Goal: Task Accomplishment & Management: Use online tool/utility

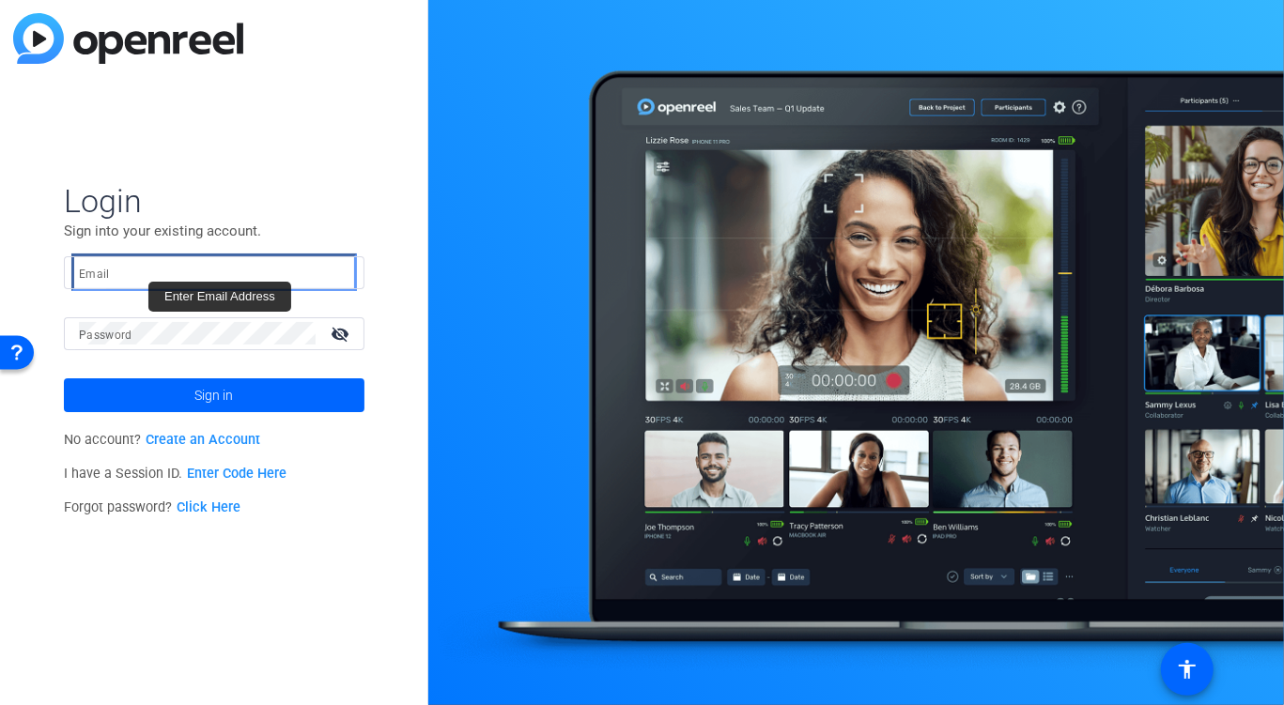
click at [141, 266] on input "Email" at bounding box center [214, 272] width 271 height 23
paste input "[EMAIL_ADDRESS][DOMAIN_NAME]"
type input "[EMAIL_ADDRESS][DOMAIN_NAME]"
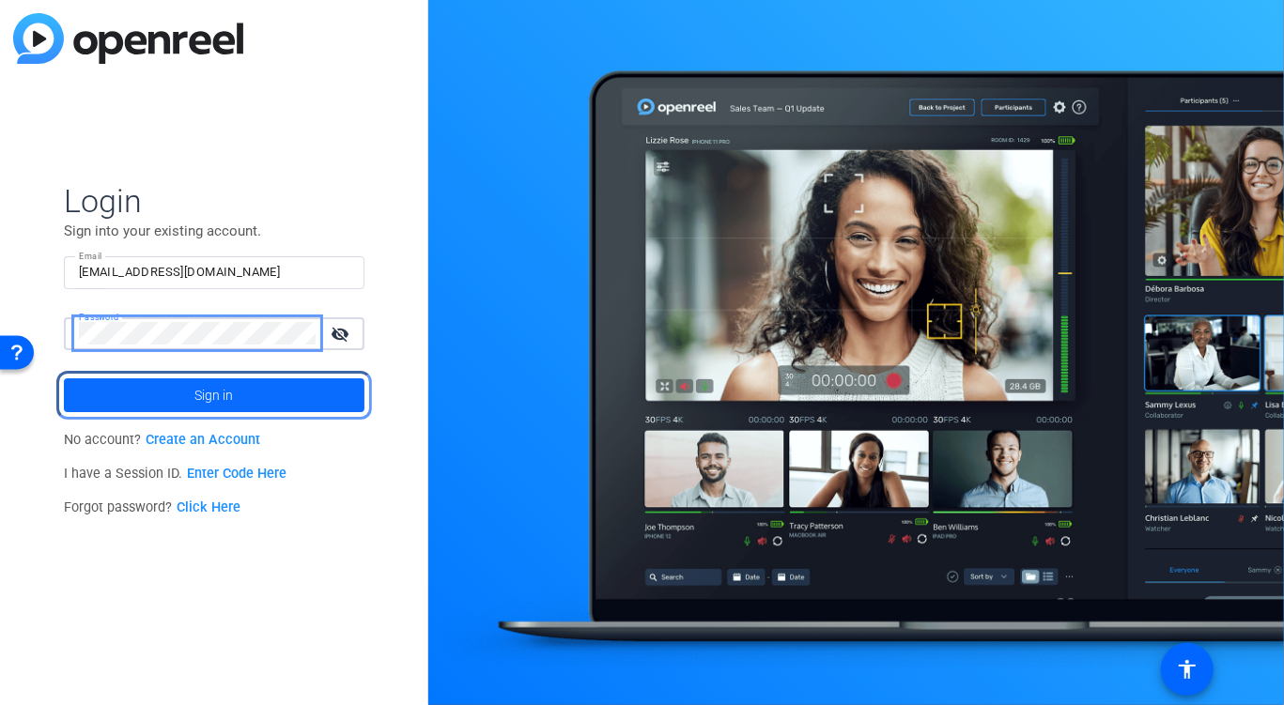
click at [197, 395] on span "Sign in" at bounding box center [213, 395] width 39 height 47
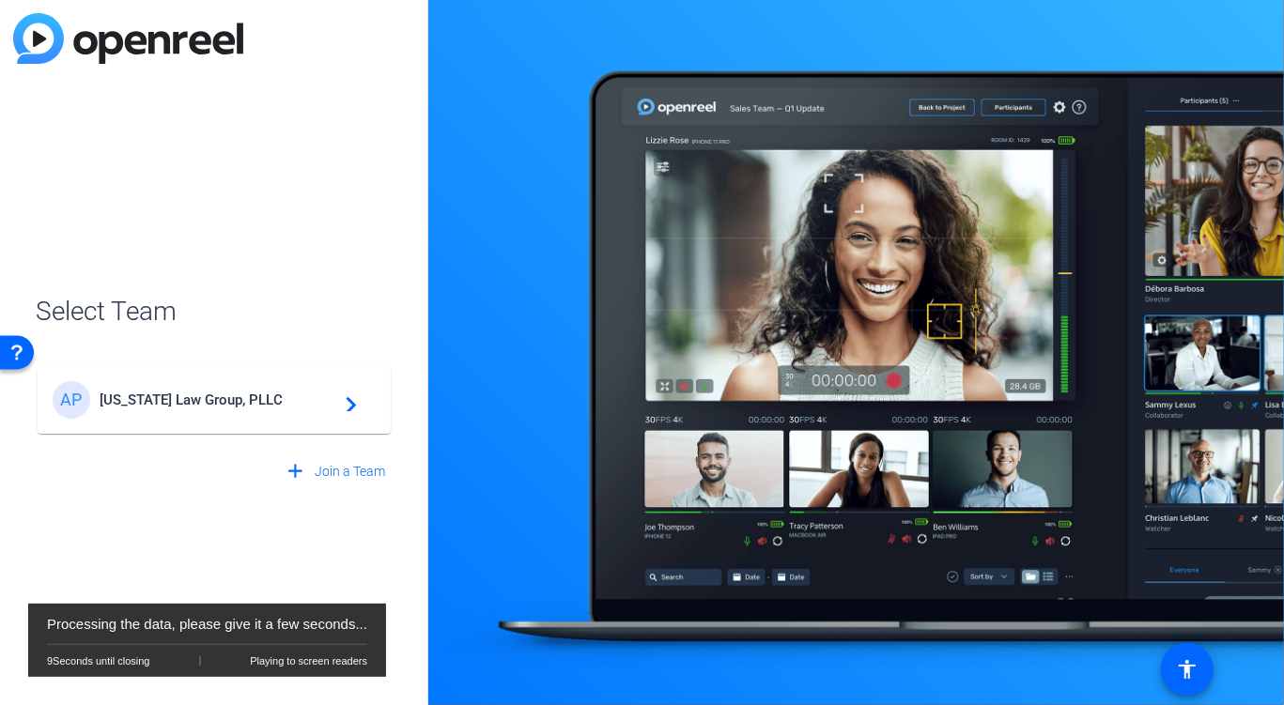
click at [197, 395] on span "[US_STATE] Law Group, PLLC" at bounding box center [217, 400] width 235 height 17
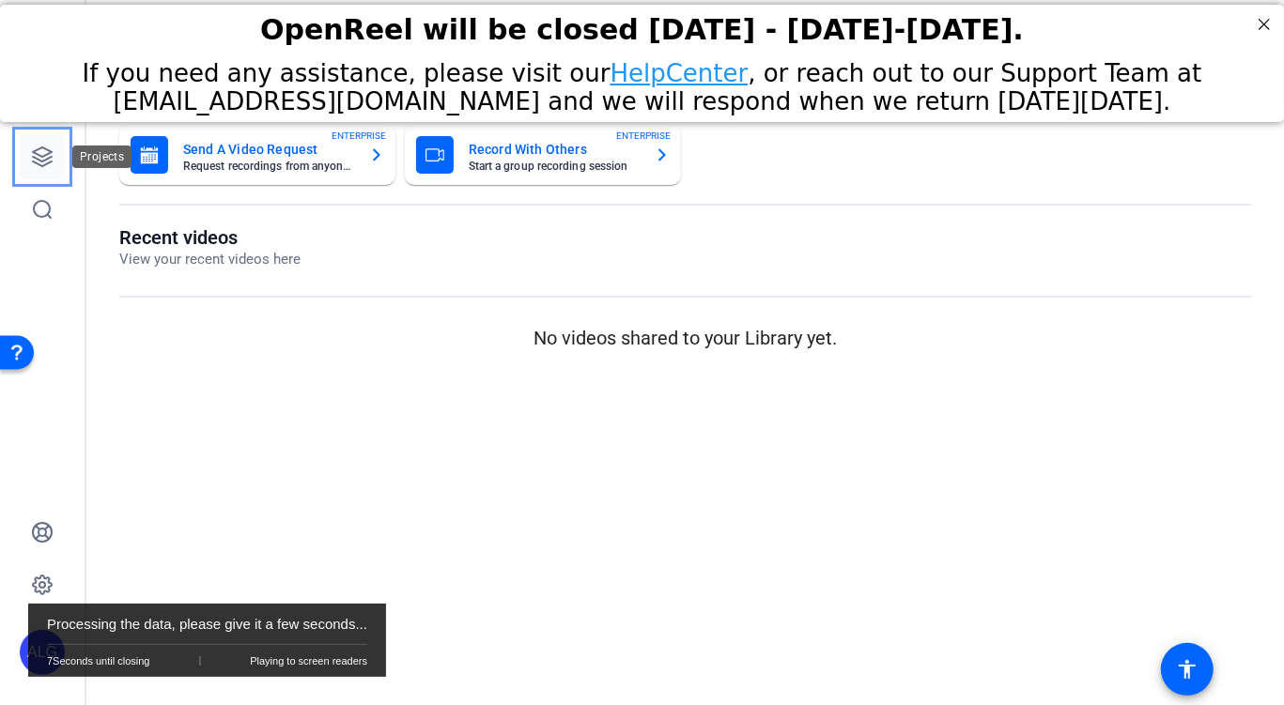
click at [47, 144] on link at bounding box center [42, 156] width 45 height 45
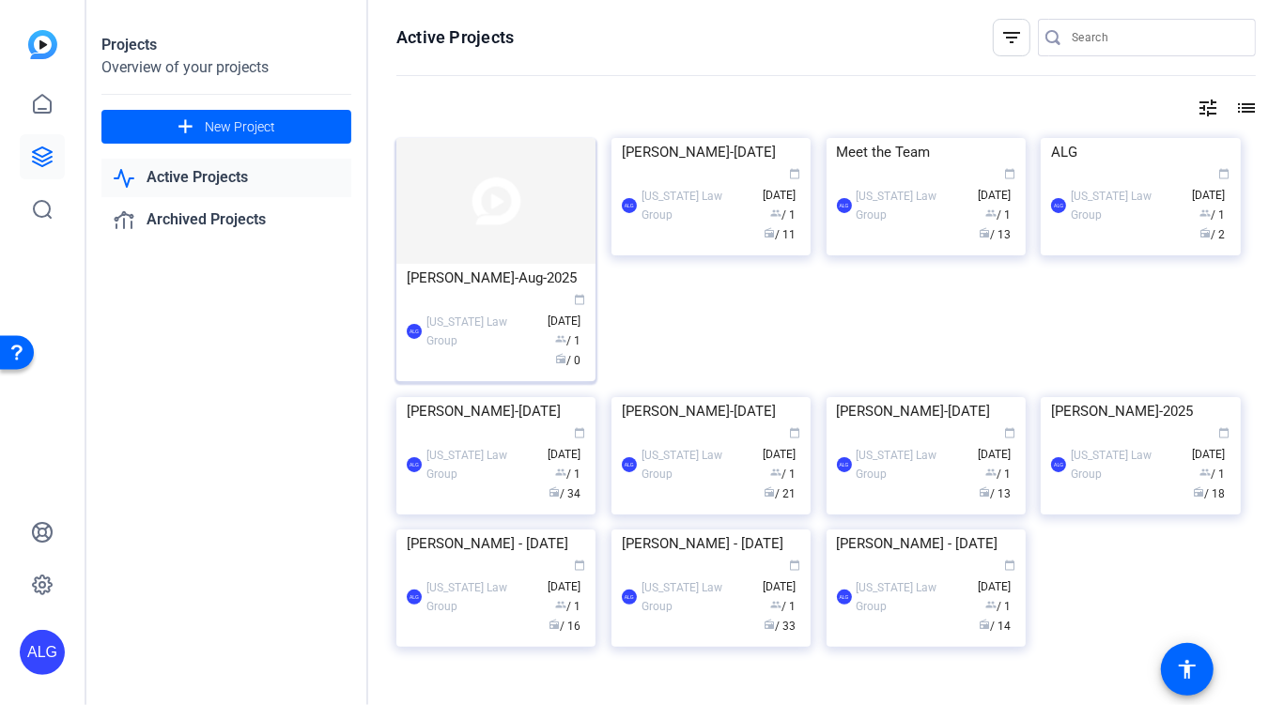
click at [514, 285] on div "[PERSON_NAME]-Aug-2025" at bounding box center [496, 278] width 178 height 28
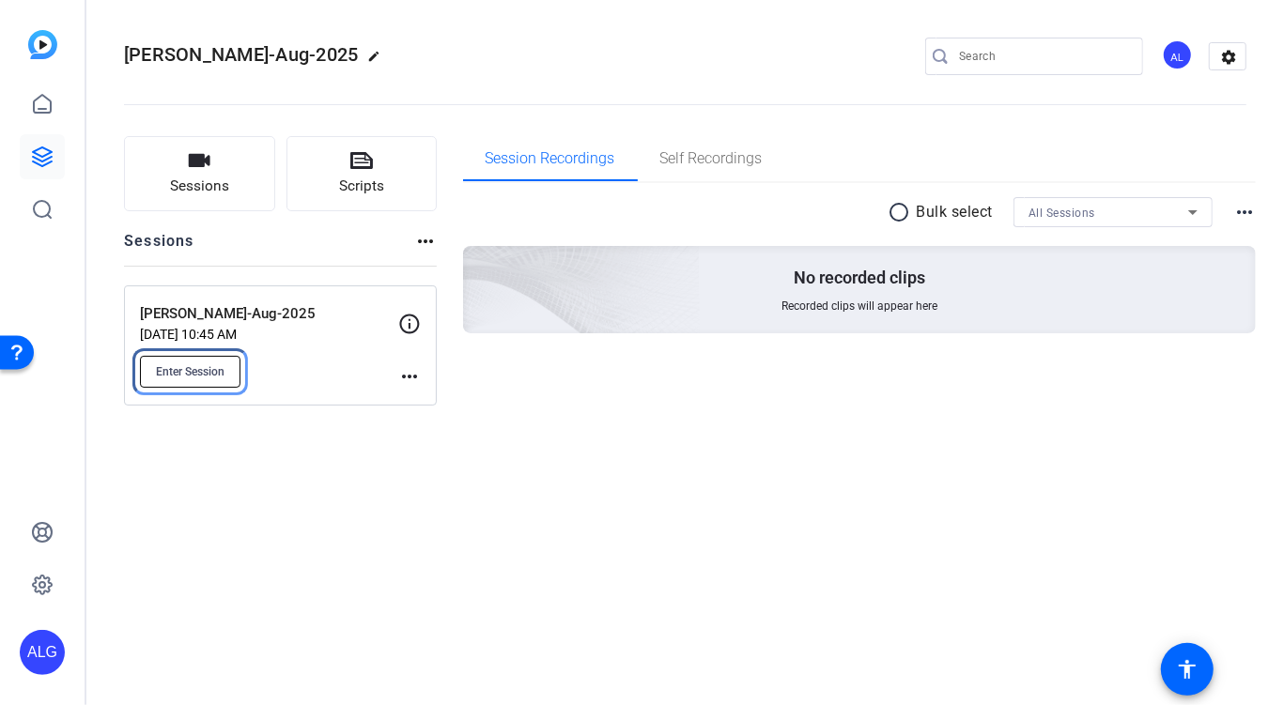
click at [202, 379] on span "Enter Session" at bounding box center [190, 371] width 69 height 15
click at [410, 376] on mat-icon "more_horiz" at bounding box center [409, 376] width 23 height 23
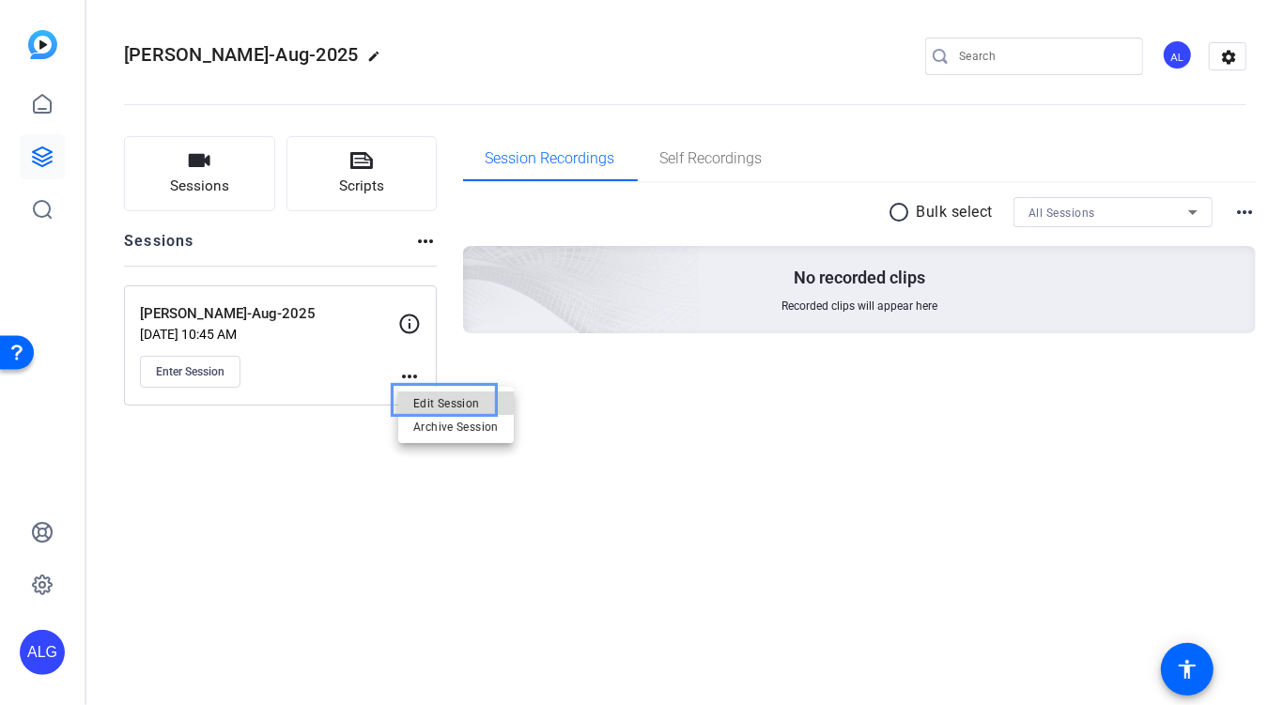
click at [419, 395] on span "Edit Session" at bounding box center [455, 404] width 85 height 23
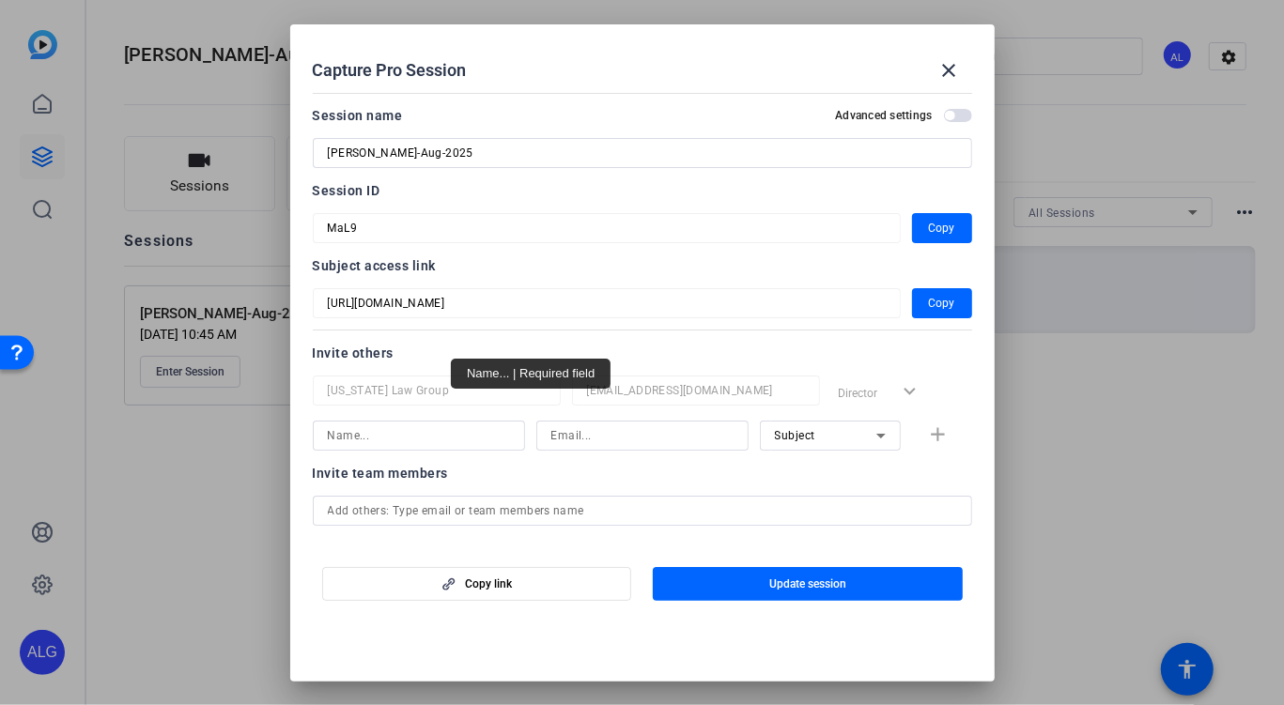
scroll to position [86, 0]
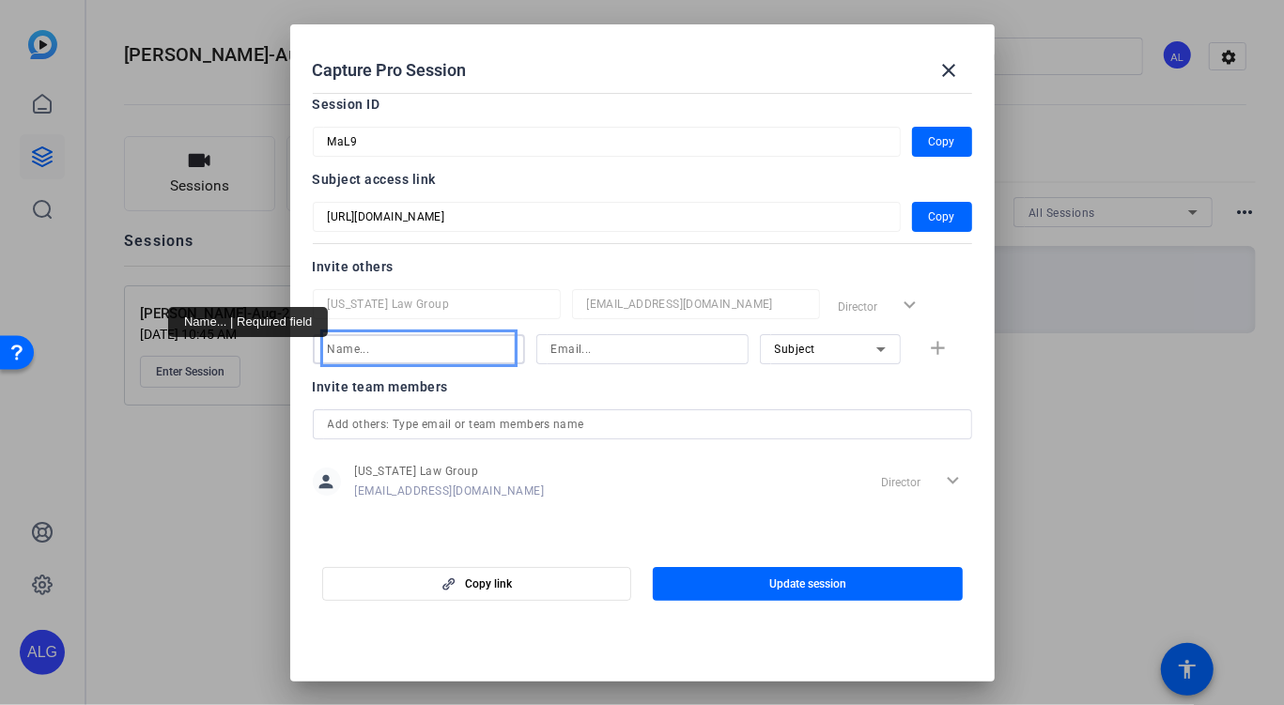
click at [464, 352] on input "Name..." at bounding box center [419, 349] width 182 height 23
type input "[PERSON_NAME]"
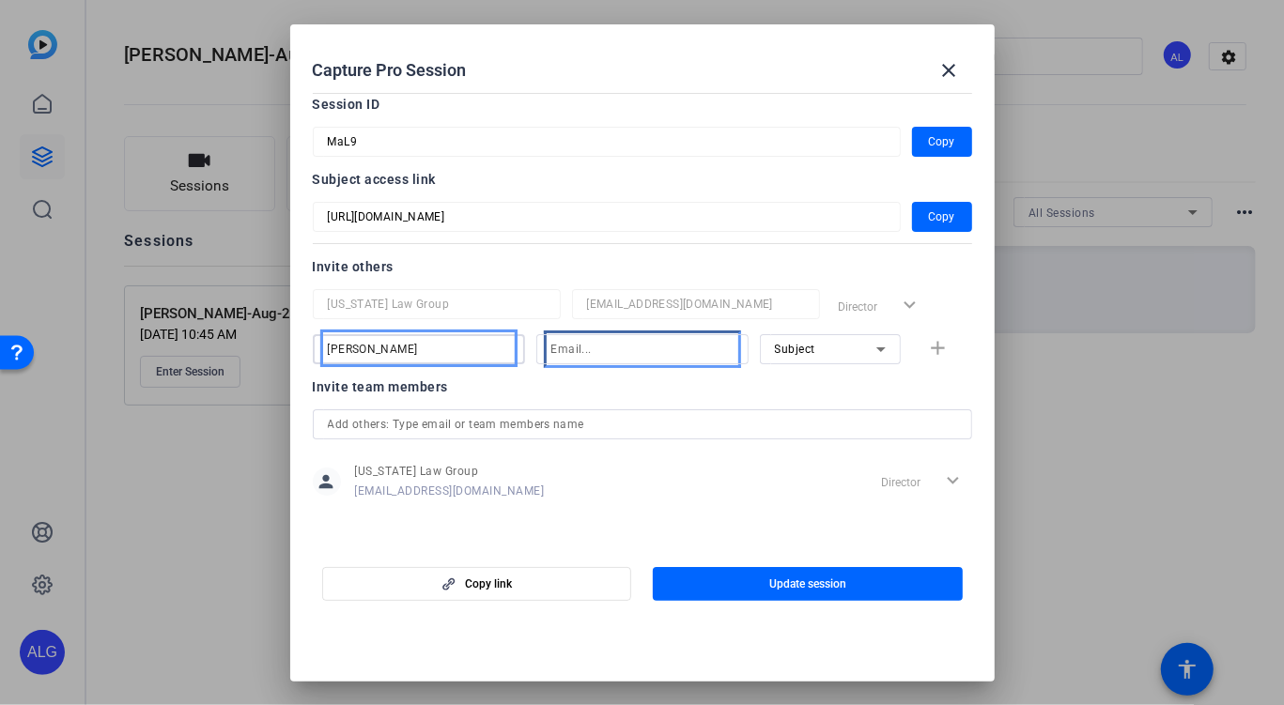
type input "[PERSON_NAME][EMAIL_ADDRESS][DOMAIN_NAME]"
click at [622, 377] on div at bounding box center [642, 374] width 212 height 21
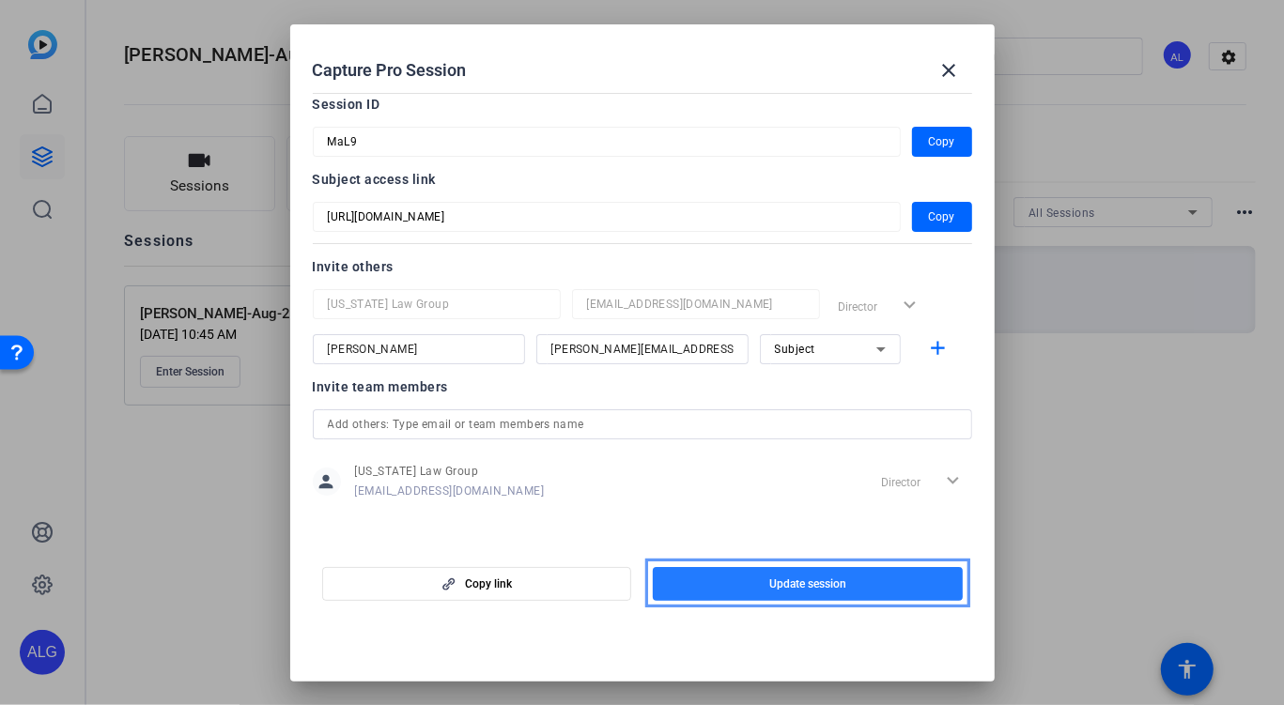
click at [719, 571] on span "button" at bounding box center [808, 584] width 310 height 45
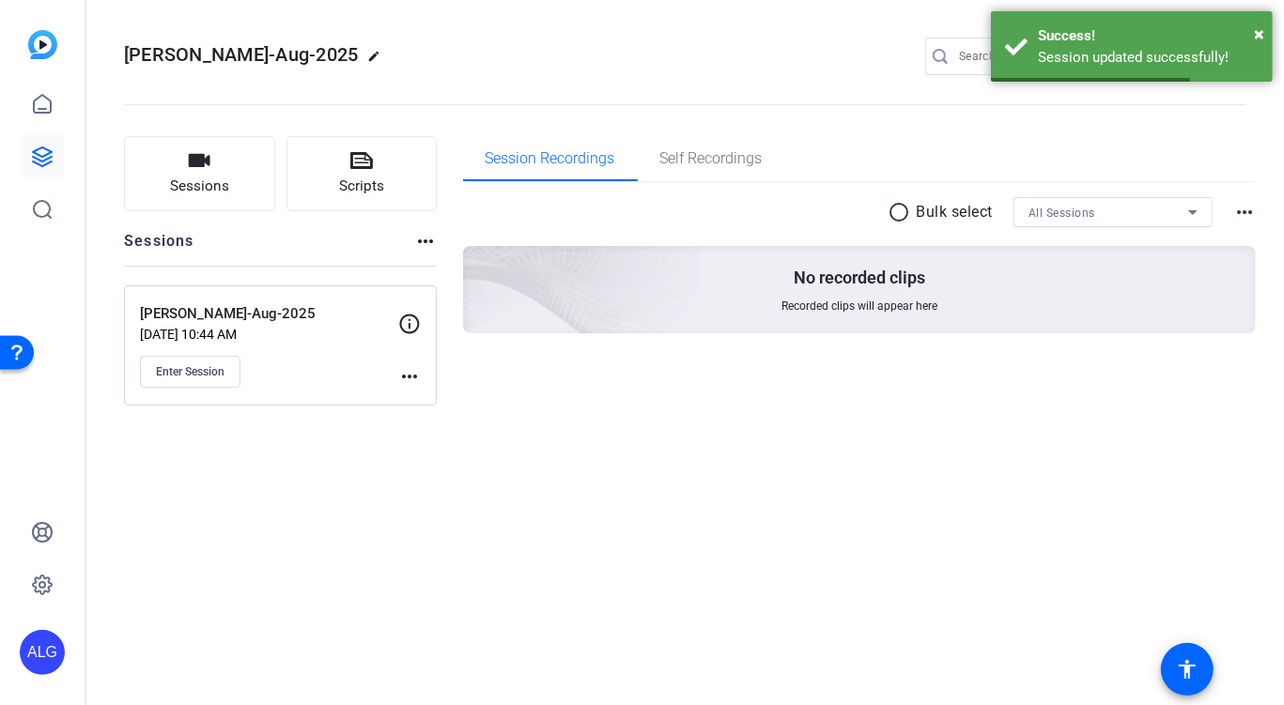
click at [411, 380] on mat-icon "more_horiz" at bounding box center [409, 376] width 23 height 23
click at [422, 401] on span "Edit Session" at bounding box center [455, 404] width 85 height 23
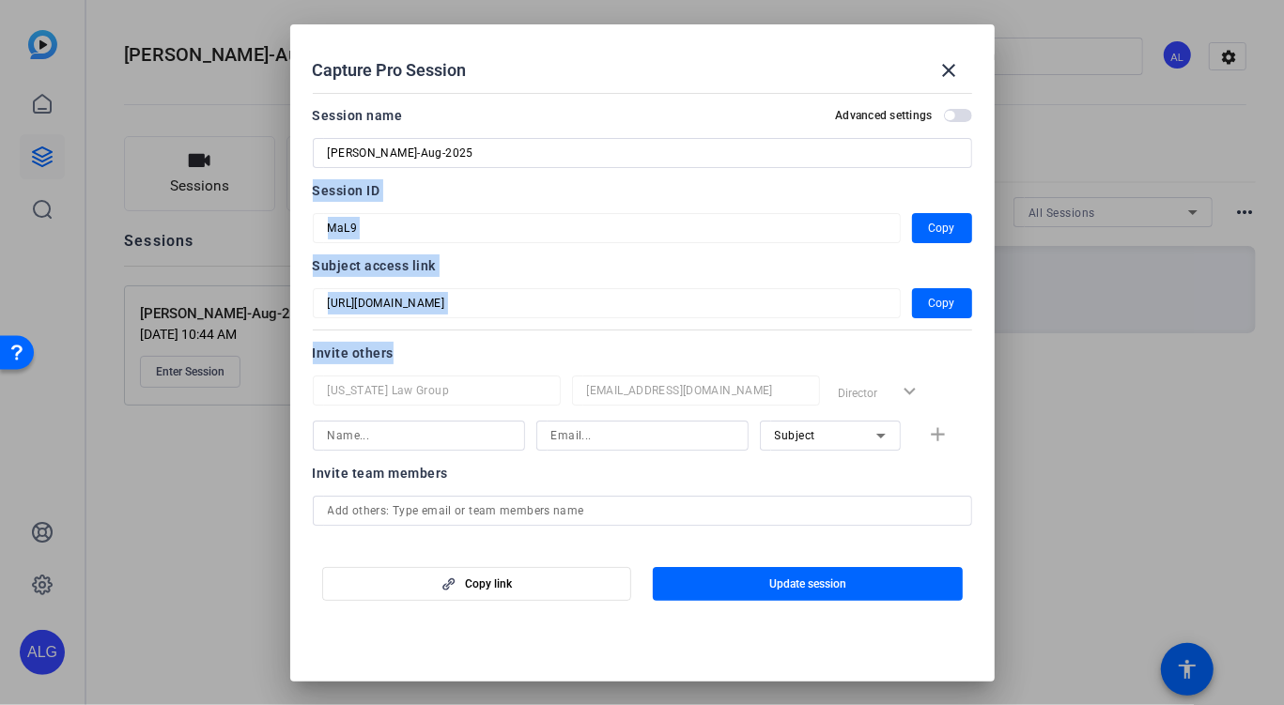
drag, startPoint x: 307, startPoint y: 188, endPoint x: 595, endPoint y: 346, distance: 327.9
click at [595, 346] on mat-dialog-content "Session name Advanced settings [PERSON_NAME]-Aug-2025 Session ID MaL9 Copy Subj…" at bounding box center [642, 314] width 705 height 458
copy div "Session ID Copy Subject access link Copy Invite others"
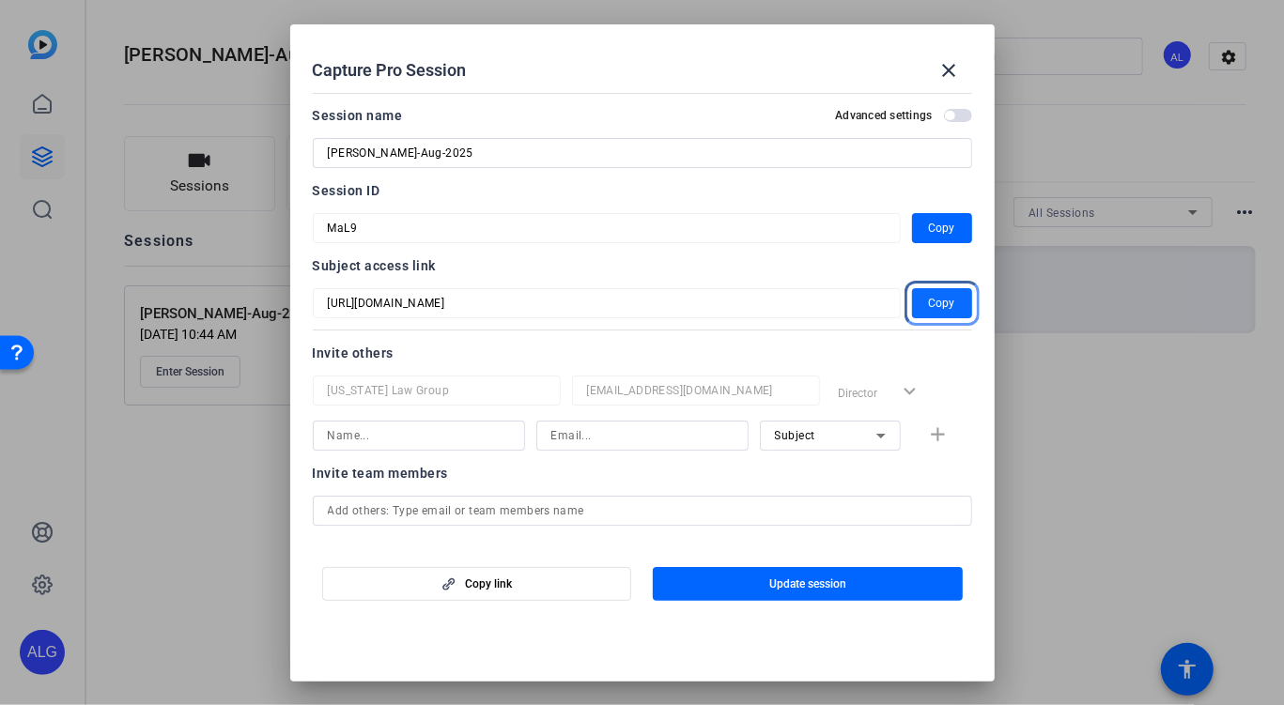
click at [948, 302] on span "Copy" at bounding box center [942, 303] width 26 height 23
click at [955, 63] on mat-icon "close" at bounding box center [949, 70] width 23 height 23
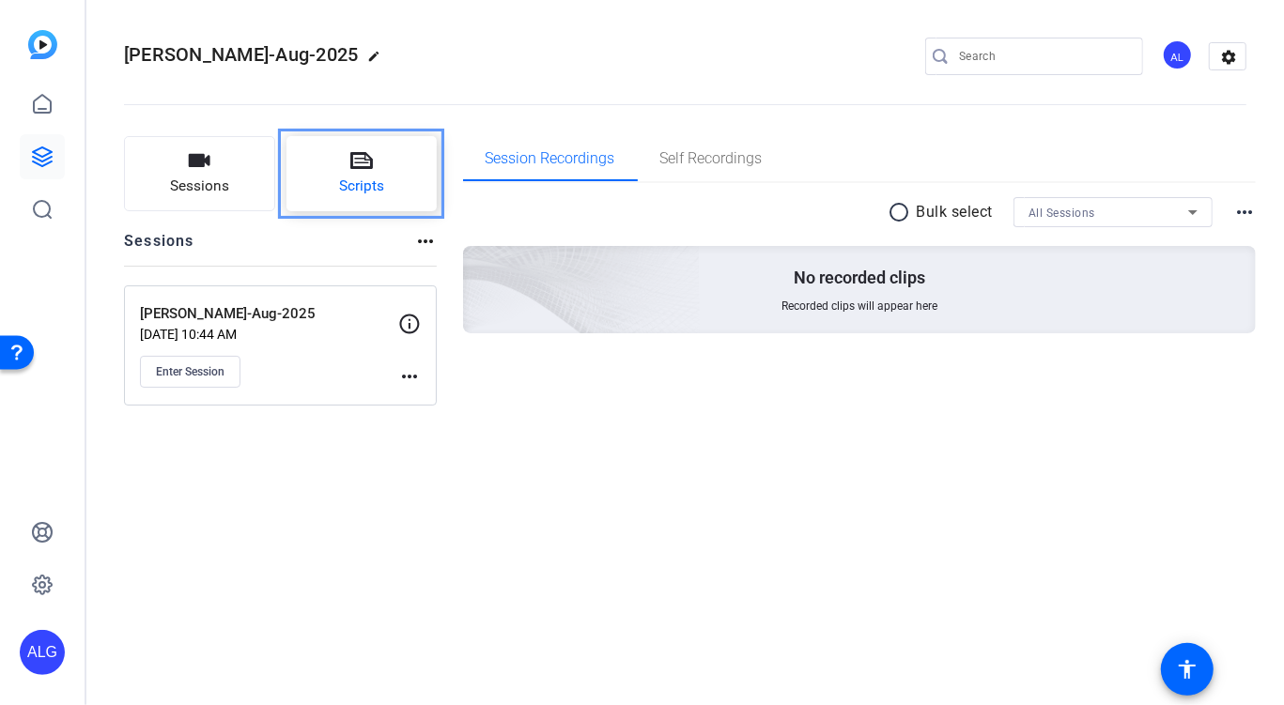
click at [331, 192] on button "Scripts" at bounding box center [361, 173] width 151 height 75
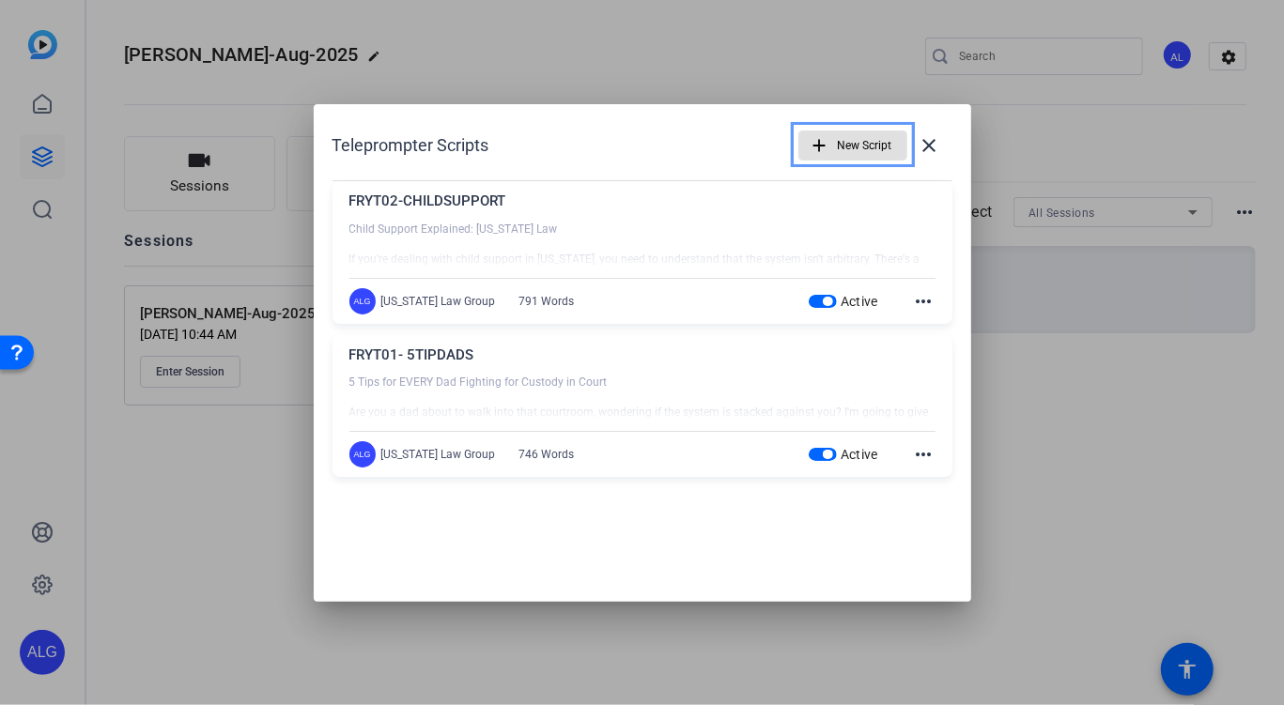
click at [483, 379] on div at bounding box center [642, 398] width 586 height 47
click at [918, 451] on mat-icon "more_horiz" at bounding box center [924, 454] width 23 height 23
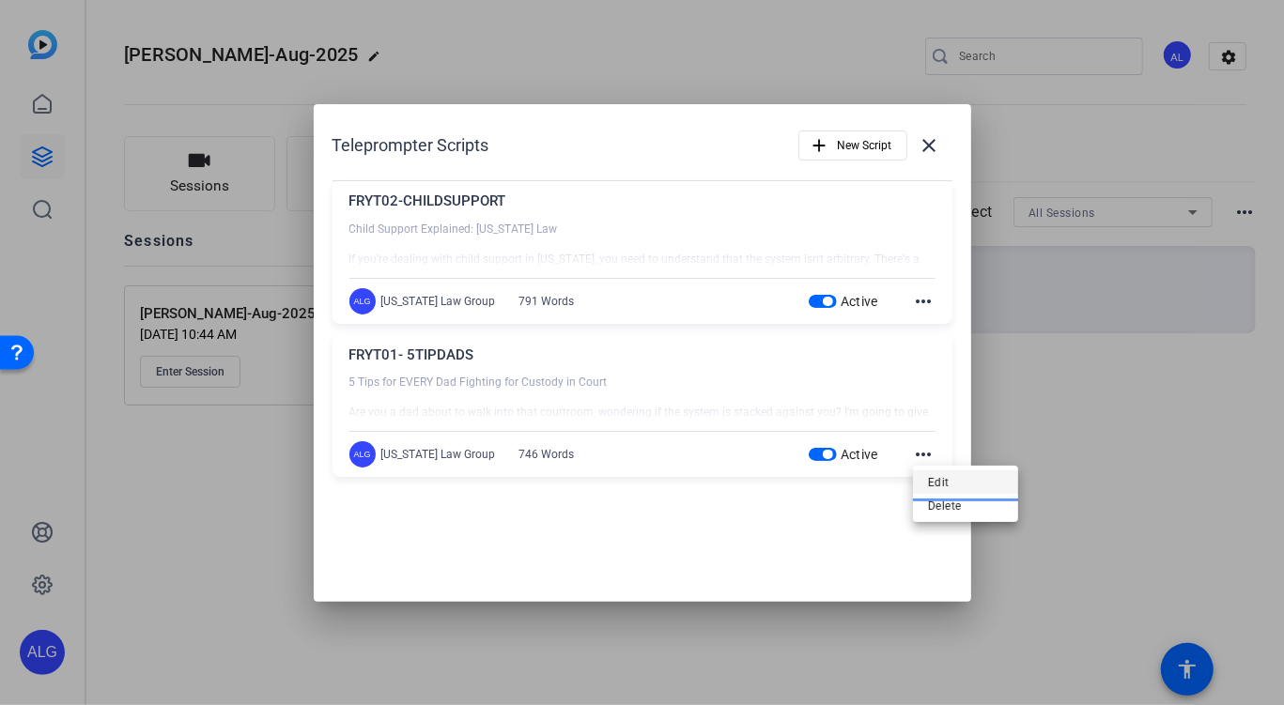
click at [939, 486] on span "Edit" at bounding box center [965, 482] width 75 height 23
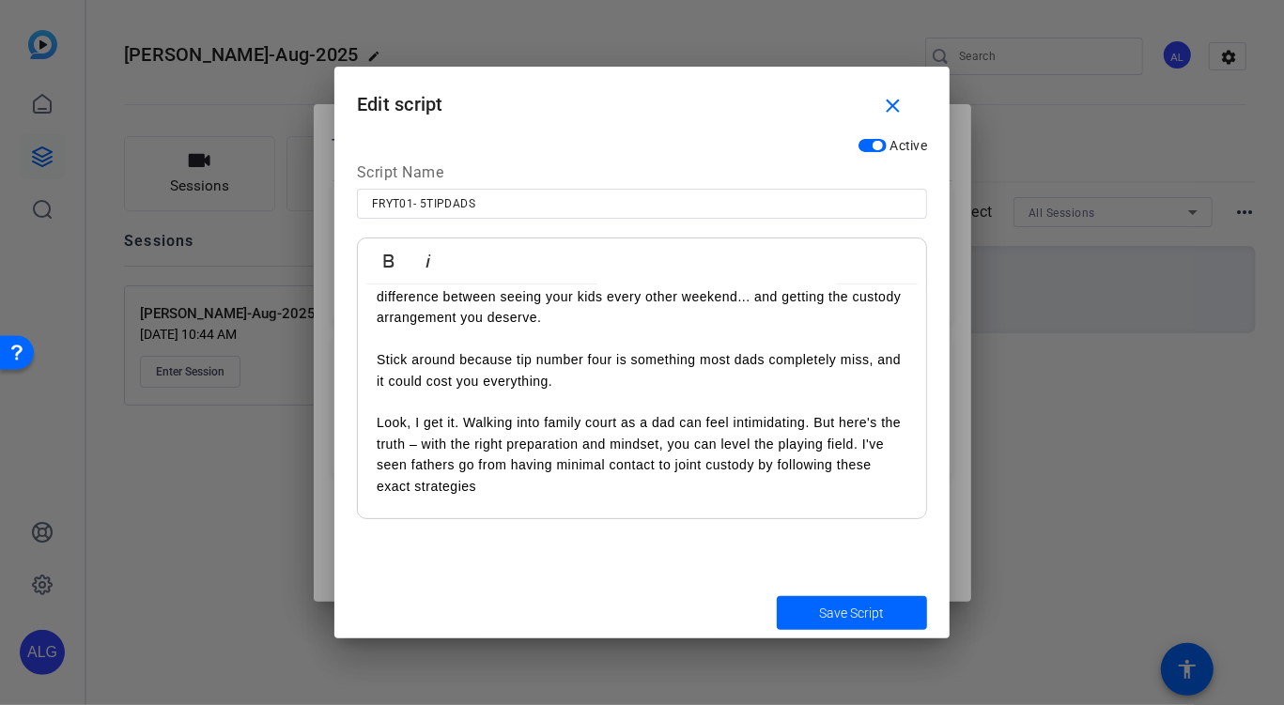
scroll to position [58, 0]
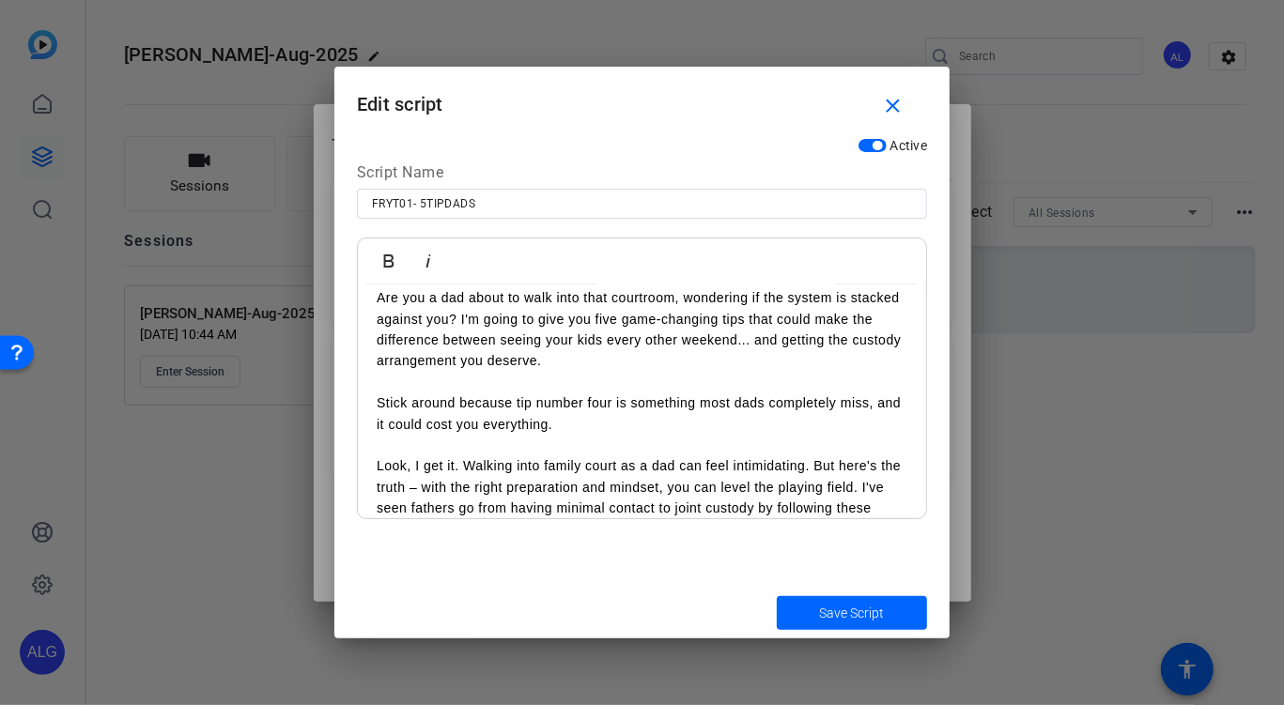
click at [404, 310] on p "Are you a dad about to walk into that courtroom, wondering if the system is sta…" at bounding box center [642, 329] width 531 height 85
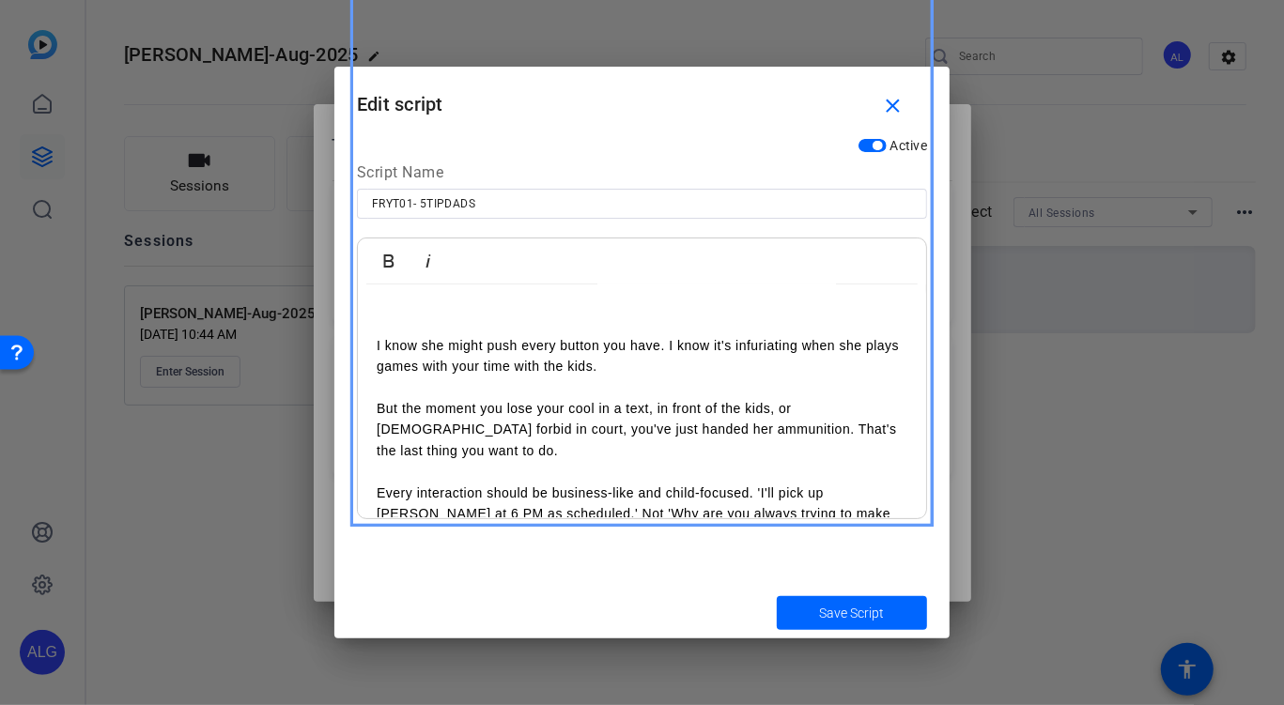
scroll to position [371, 0]
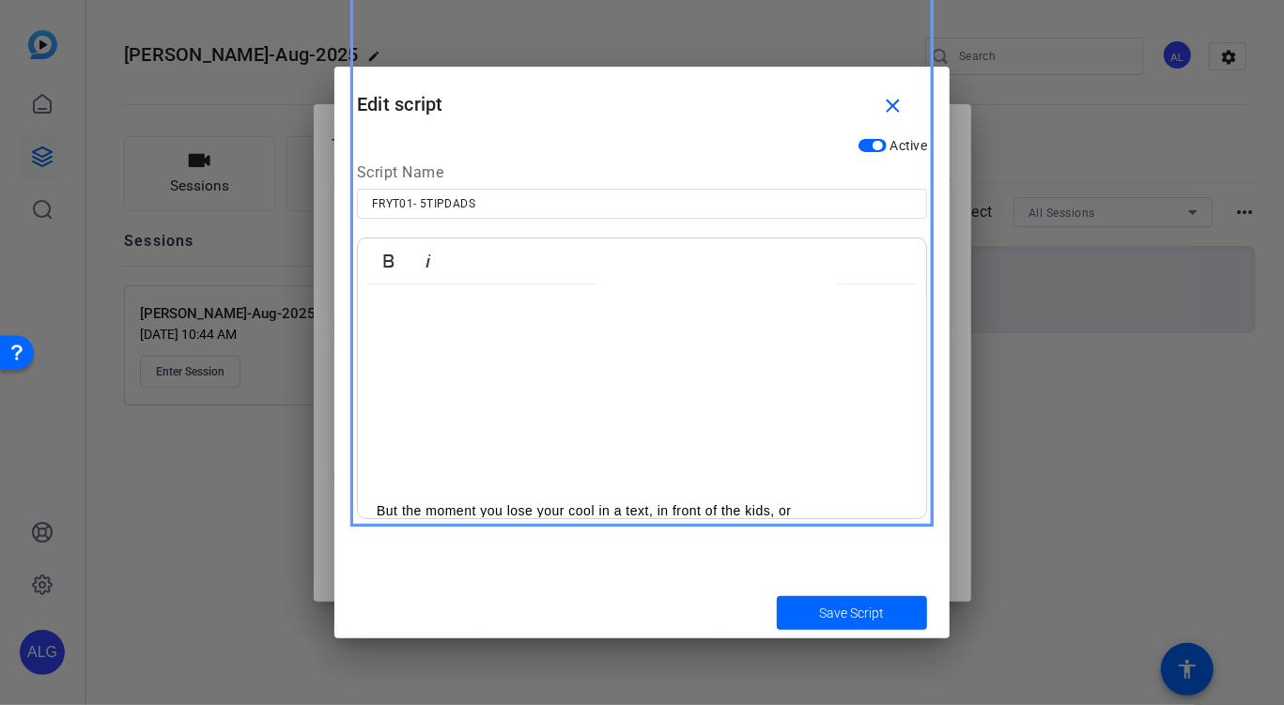
scroll to position [0, 0]
click at [402, 596] on div "Save Script" at bounding box center [641, 613] width 615 height 52
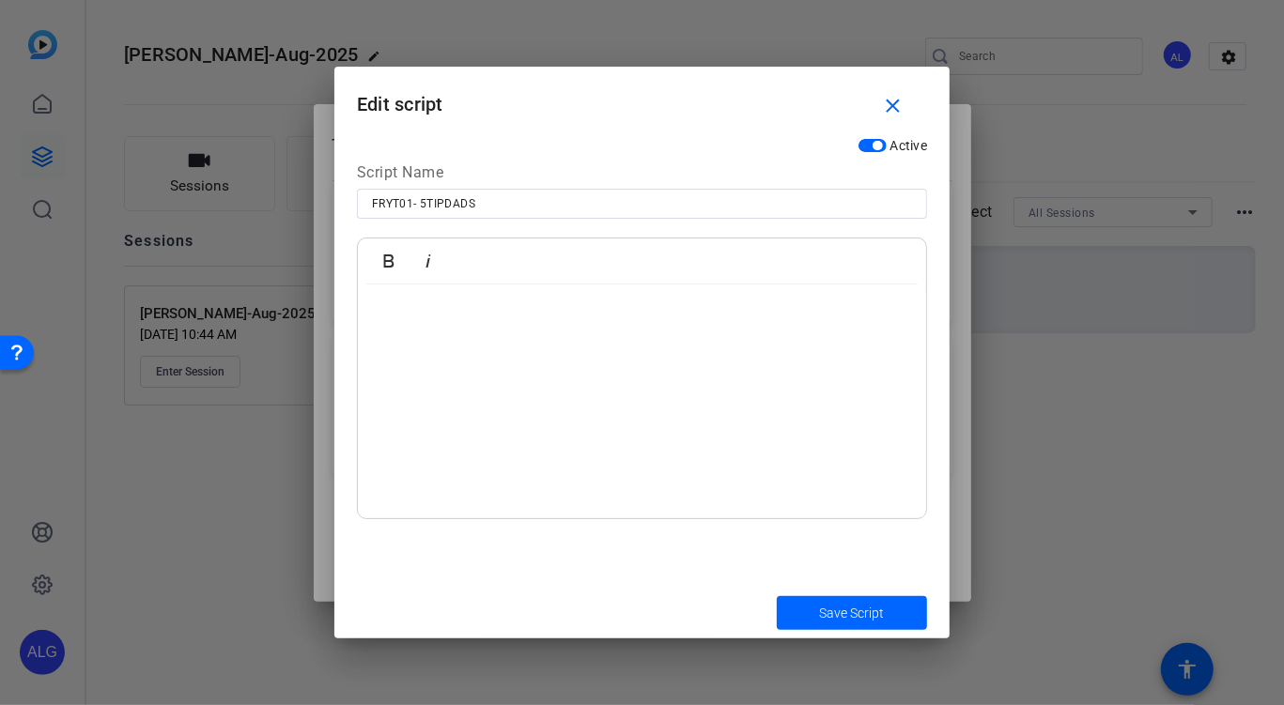
click at [417, 326] on p at bounding box center [642, 335] width 531 height 21
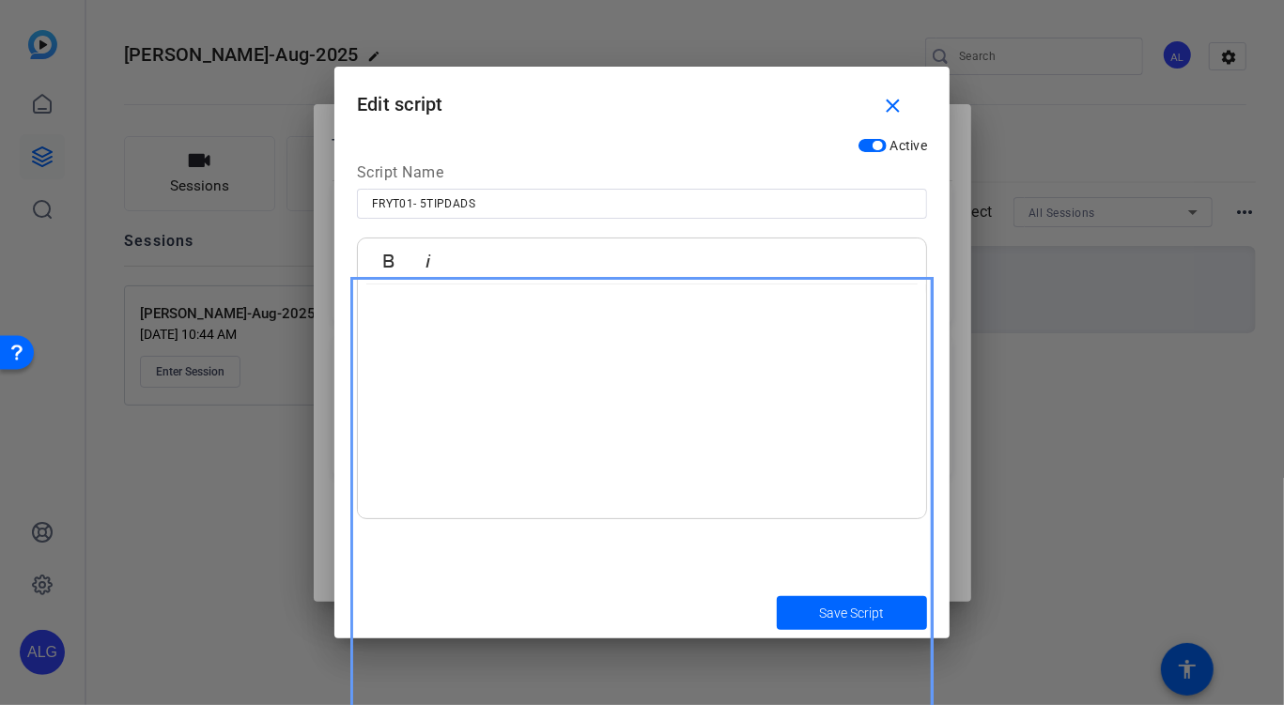
click at [421, 329] on p at bounding box center [642, 335] width 531 height 21
click at [526, 240] on div "Bold Italic" at bounding box center [642, 262] width 568 height 46
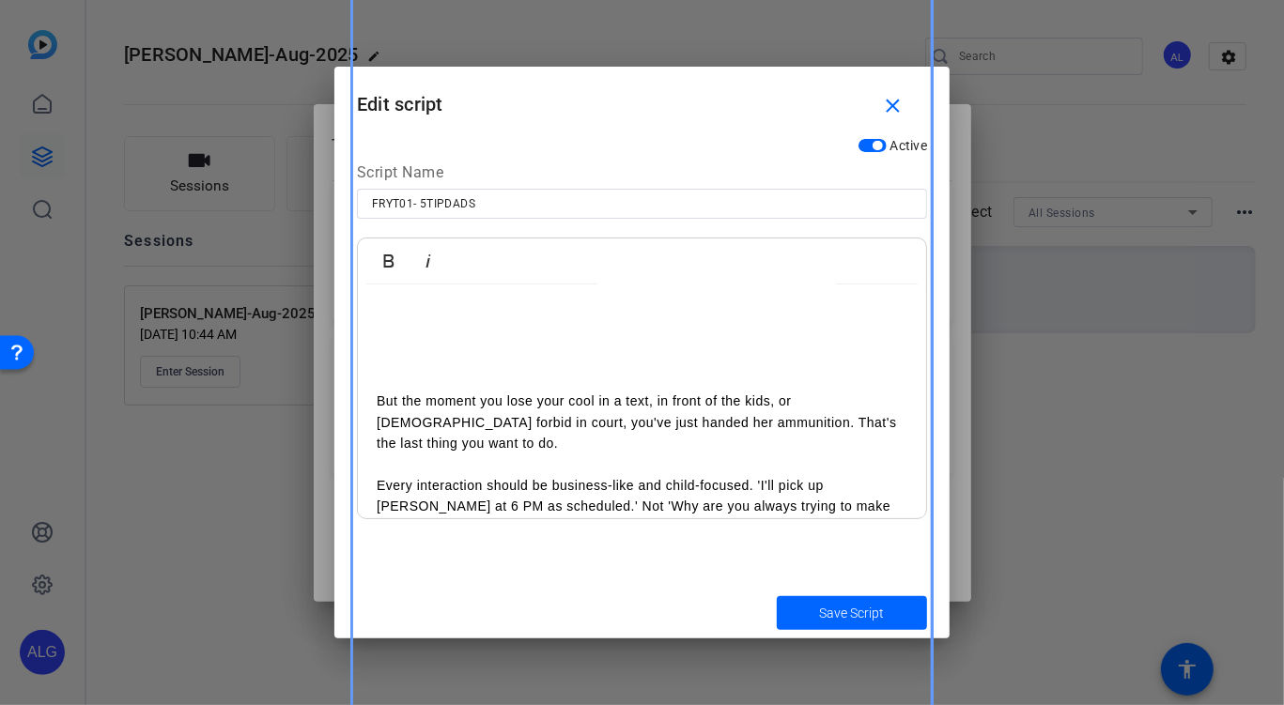
scroll to position [300, 0]
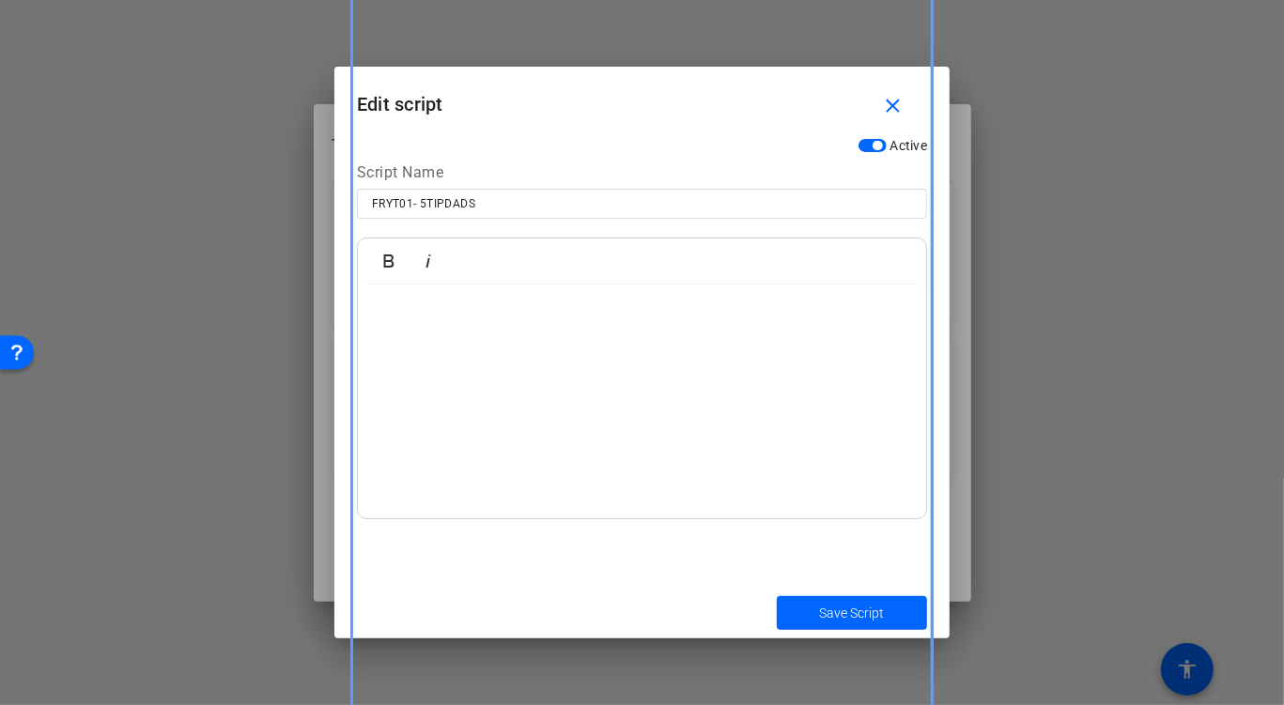
scroll to position [0, 0]
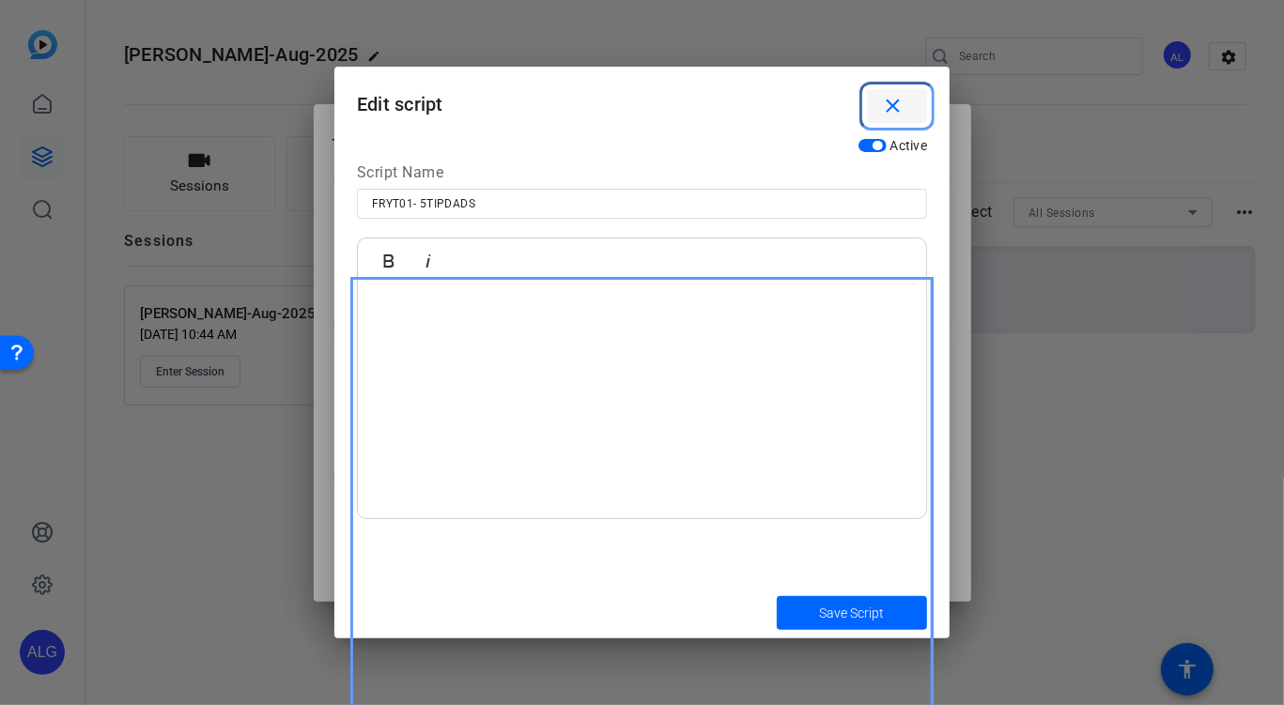
click at [897, 102] on mat-icon "close" at bounding box center [893, 106] width 23 height 23
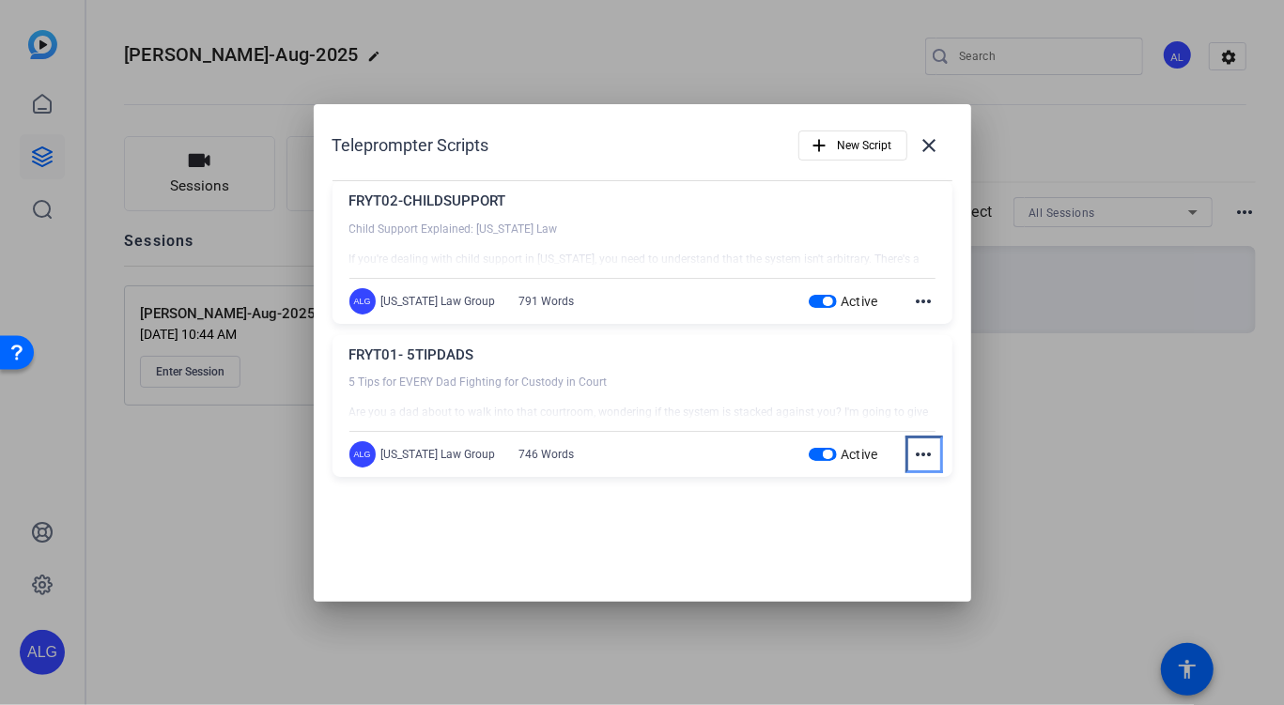
click at [923, 457] on mat-icon "more_horiz" at bounding box center [924, 454] width 23 height 23
click at [932, 479] on span "Edit" at bounding box center [965, 482] width 75 height 23
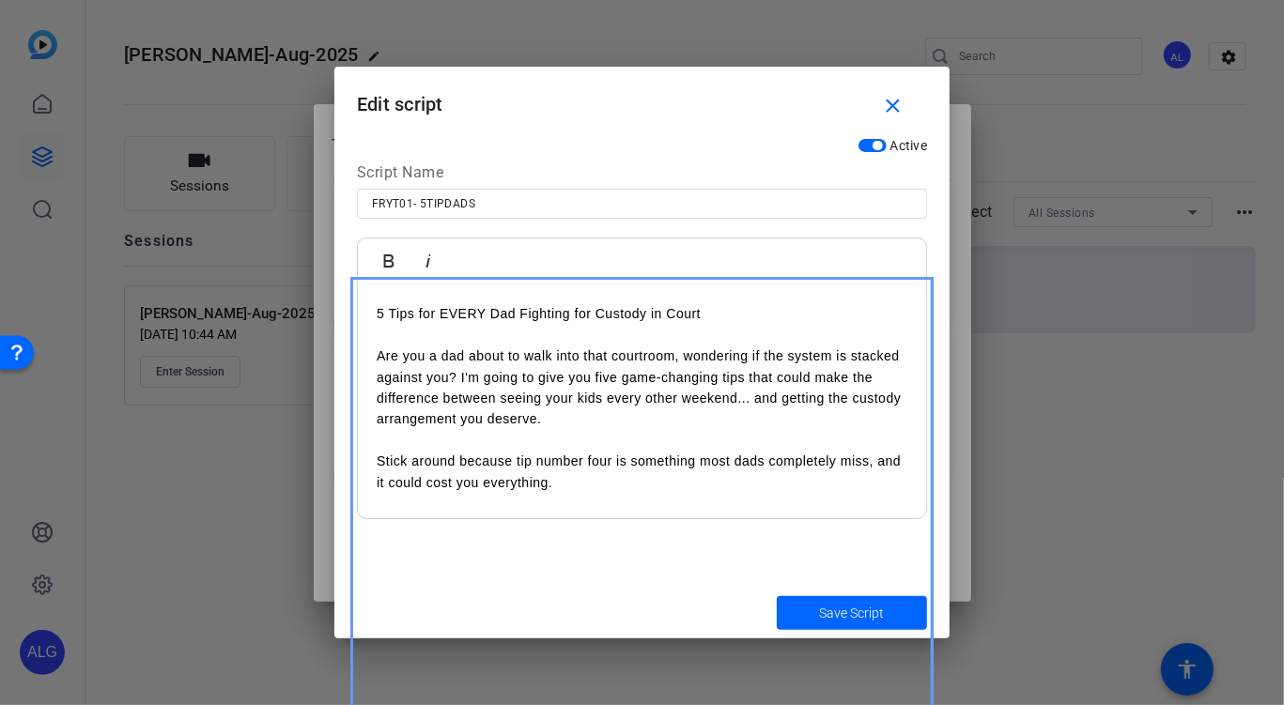
click at [416, 321] on p "5 Tips for EVERY Dad Fighting for Custody in Court" at bounding box center [642, 313] width 531 height 21
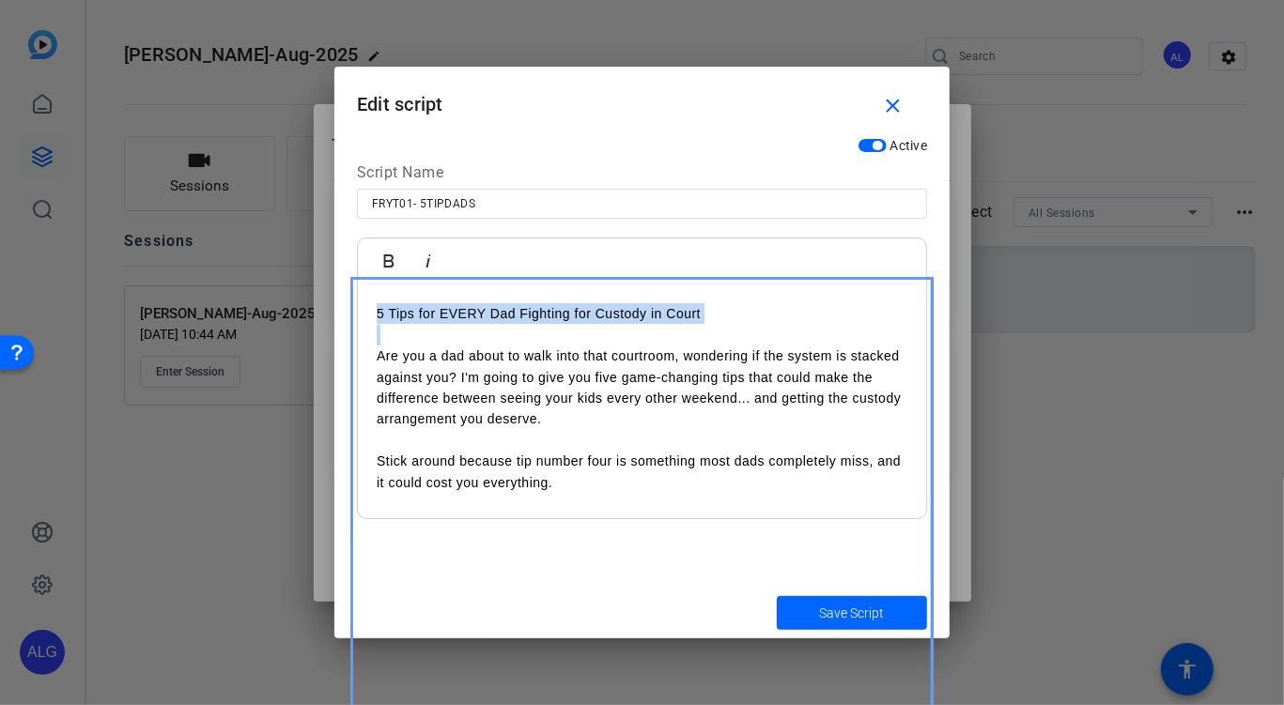
click at [416, 321] on p "5 Tips for EVERY Dad Fighting for Custody in Court" at bounding box center [642, 313] width 531 height 21
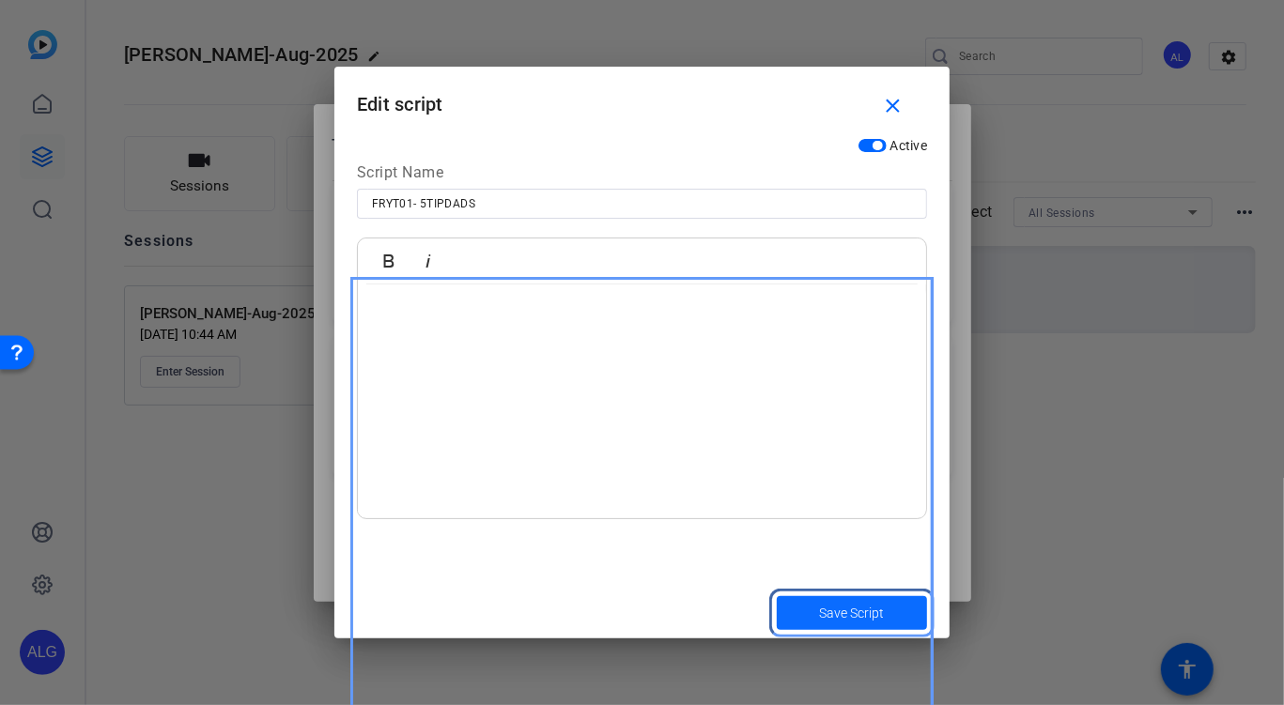
click at [869, 616] on span "Save Script" at bounding box center [852, 614] width 65 height 20
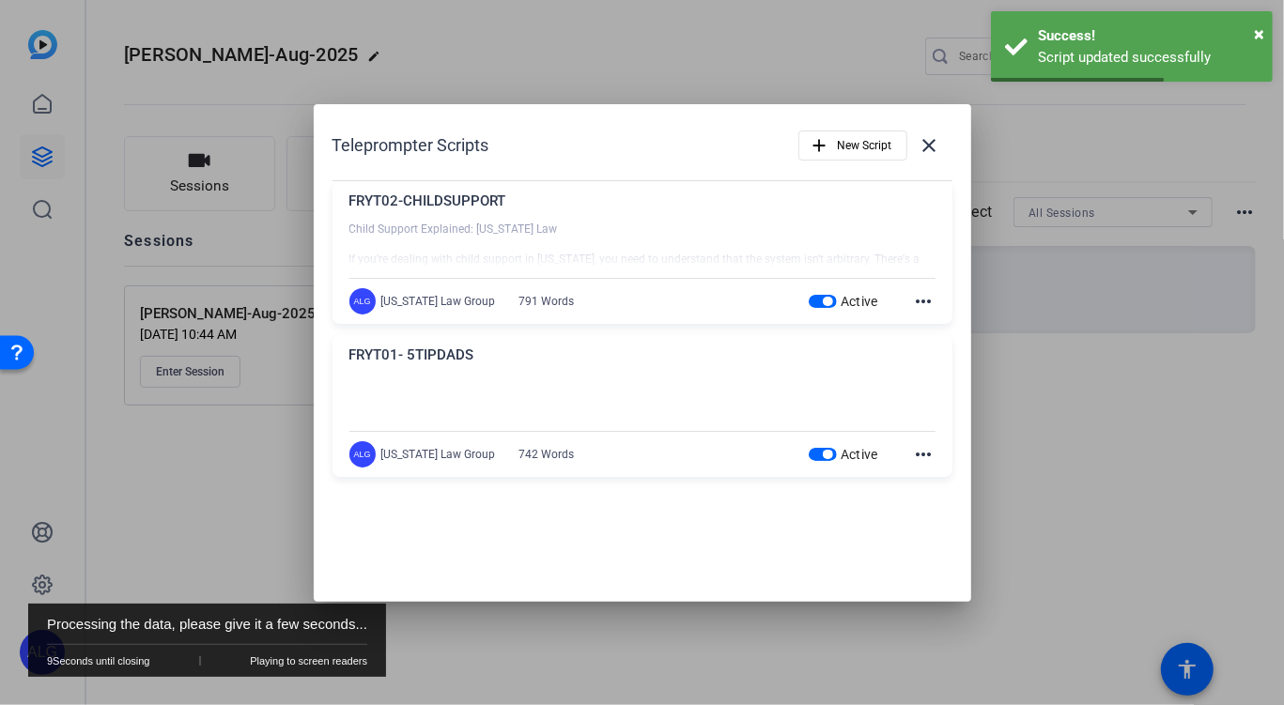
click at [937, 449] on div "FRYT01- 5TIPDADS Are you a dad about to walk into that courtroom, wondering if …" at bounding box center [643, 406] width 620 height 143
click at [922, 450] on mat-icon "more_horiz" at bounding box center [924, 454] width 23 height 23
click at [921, 486] on button "Edit" at bounding box center [965, 482] width 105 height 23
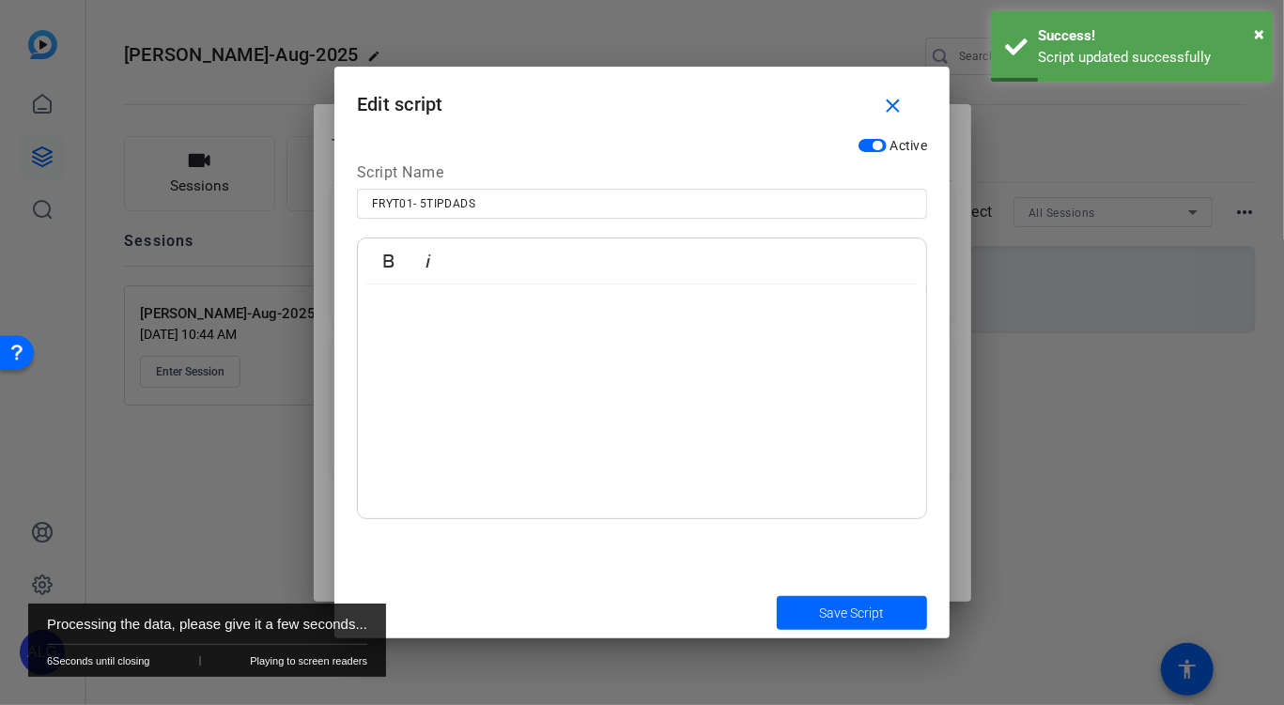
click at [435, 409] on p at bounding box center [642, 419] width 531 height 21
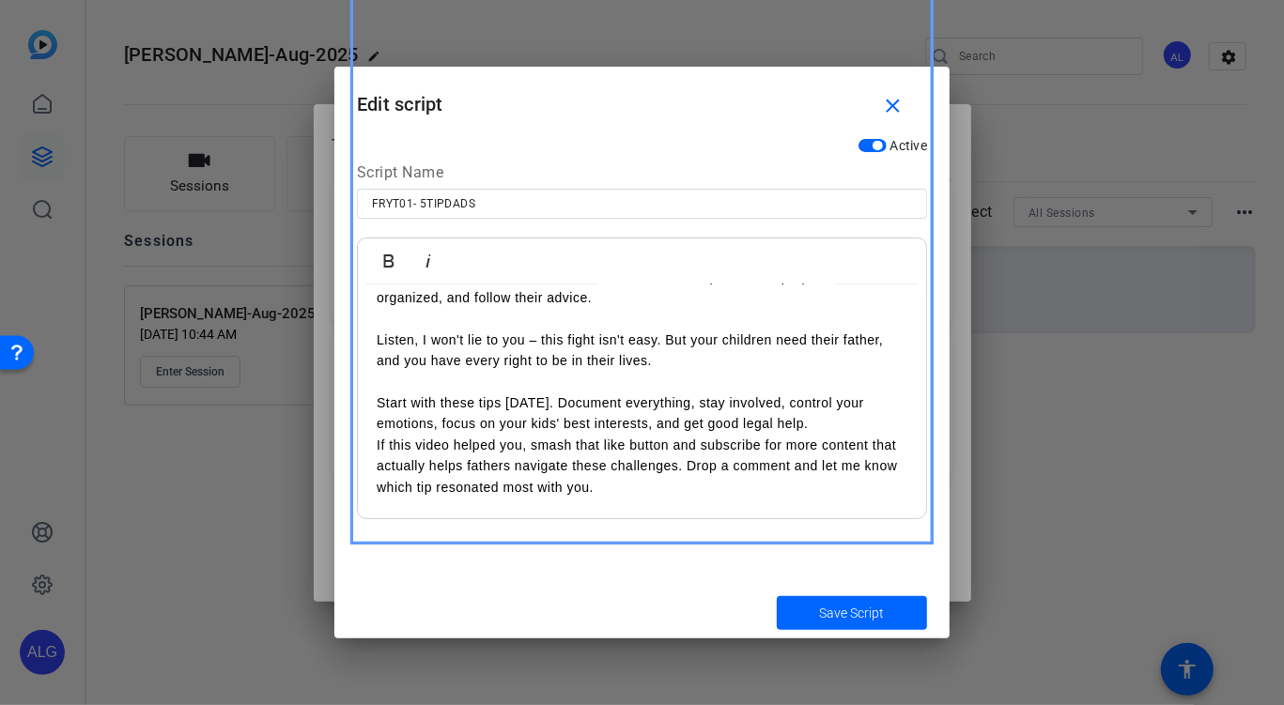
scroll to position [981, 0]
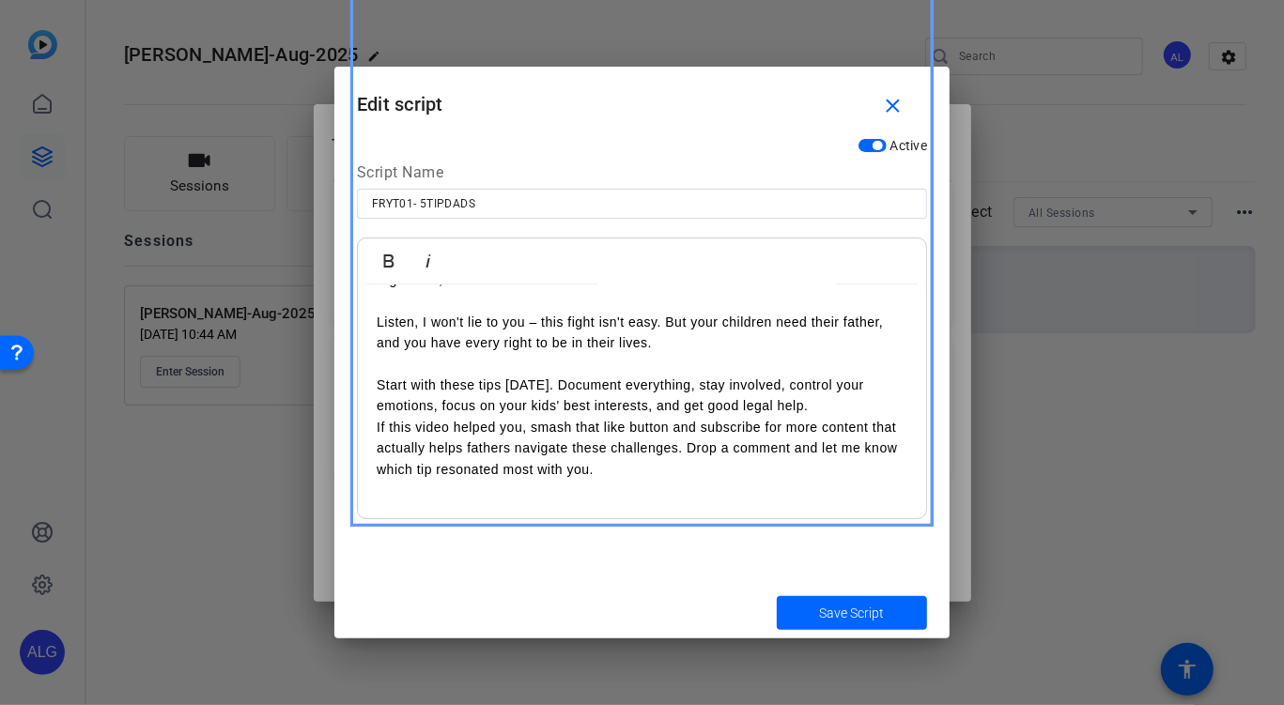
click at [478, 394] on p "Start with these tips [DATE]. Document everything, stay involved, control your …" at bounding box center [642, 396] width 531 height 42
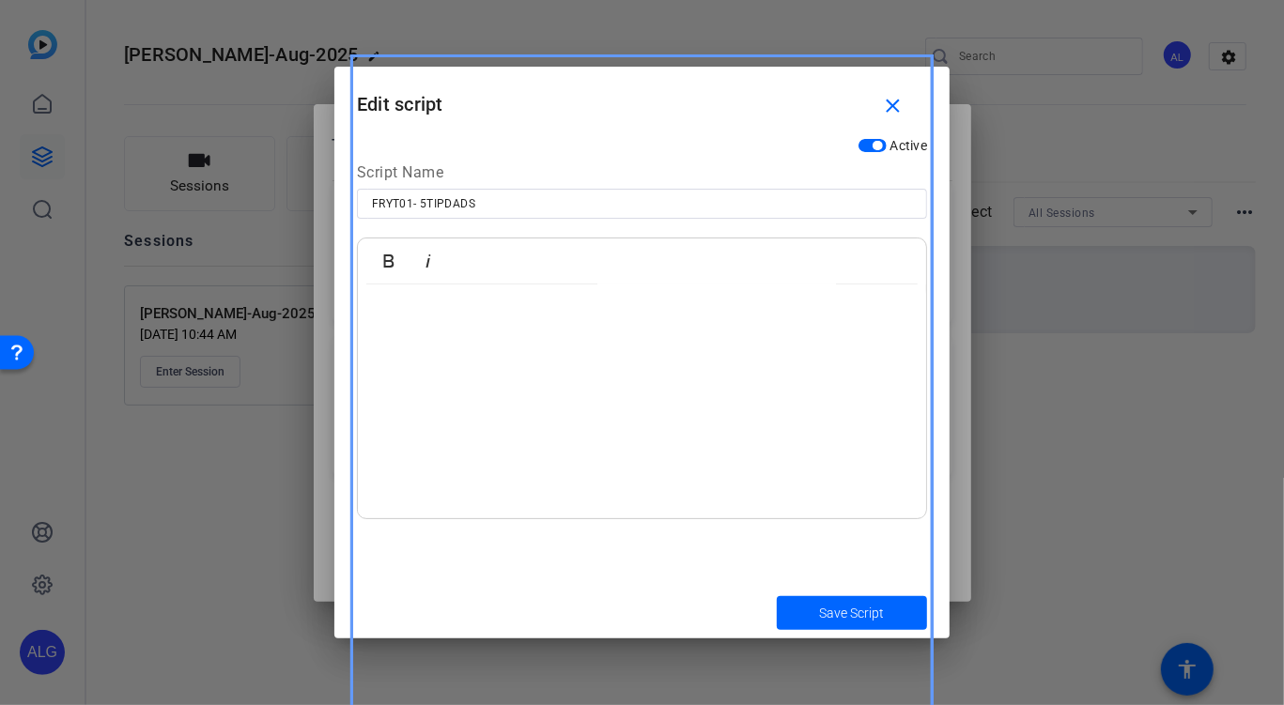
scroll to position [223, 0]
click at [866, 612] on span "Save Script" at bounding box center [852, 614] width 65 height 20
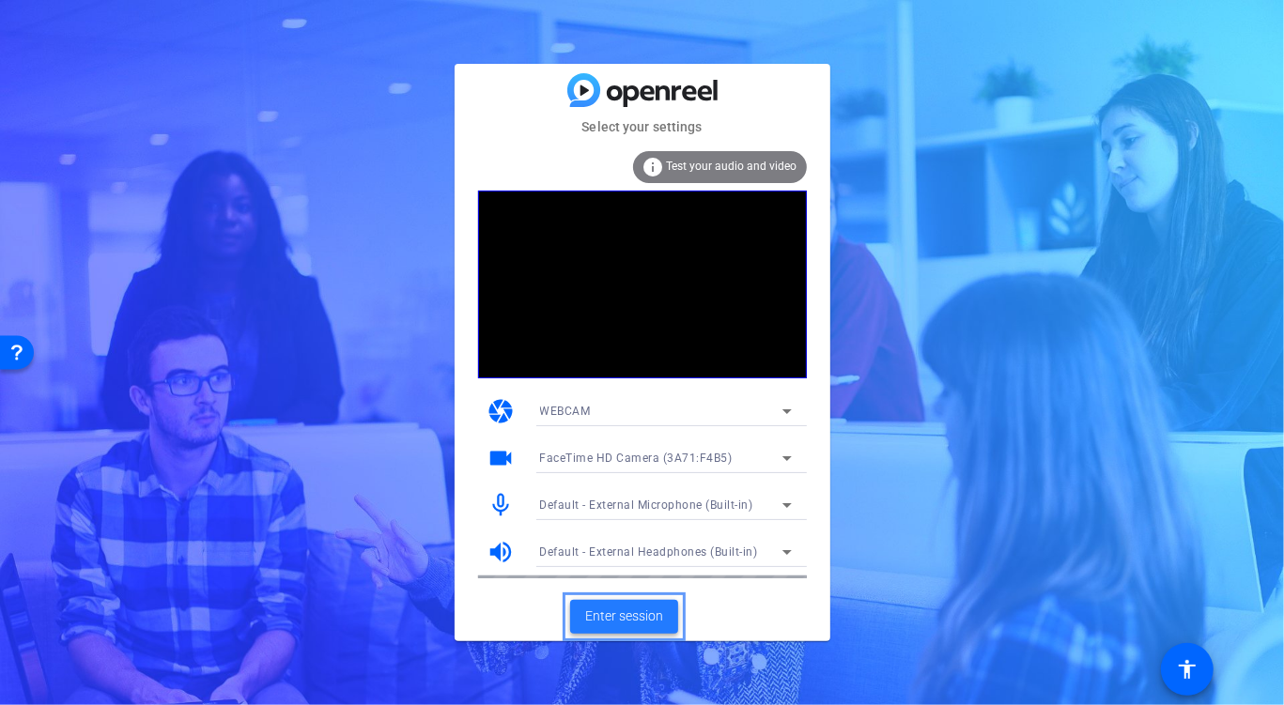
click at [624, 623] on span "Enter session" at bounding box center [624, 617] width 78 height 20
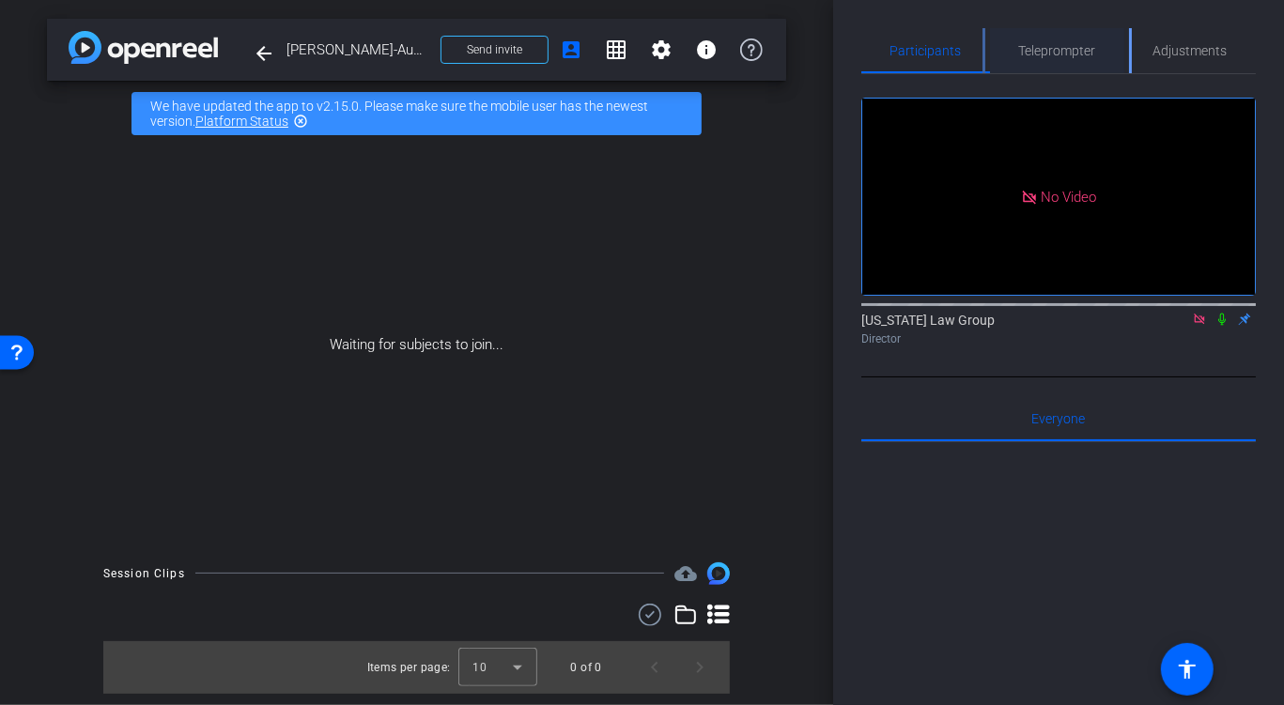
click at [1084, 59] on span "Teleprompter" at bounding box center [1057, 50] width 77 height 45
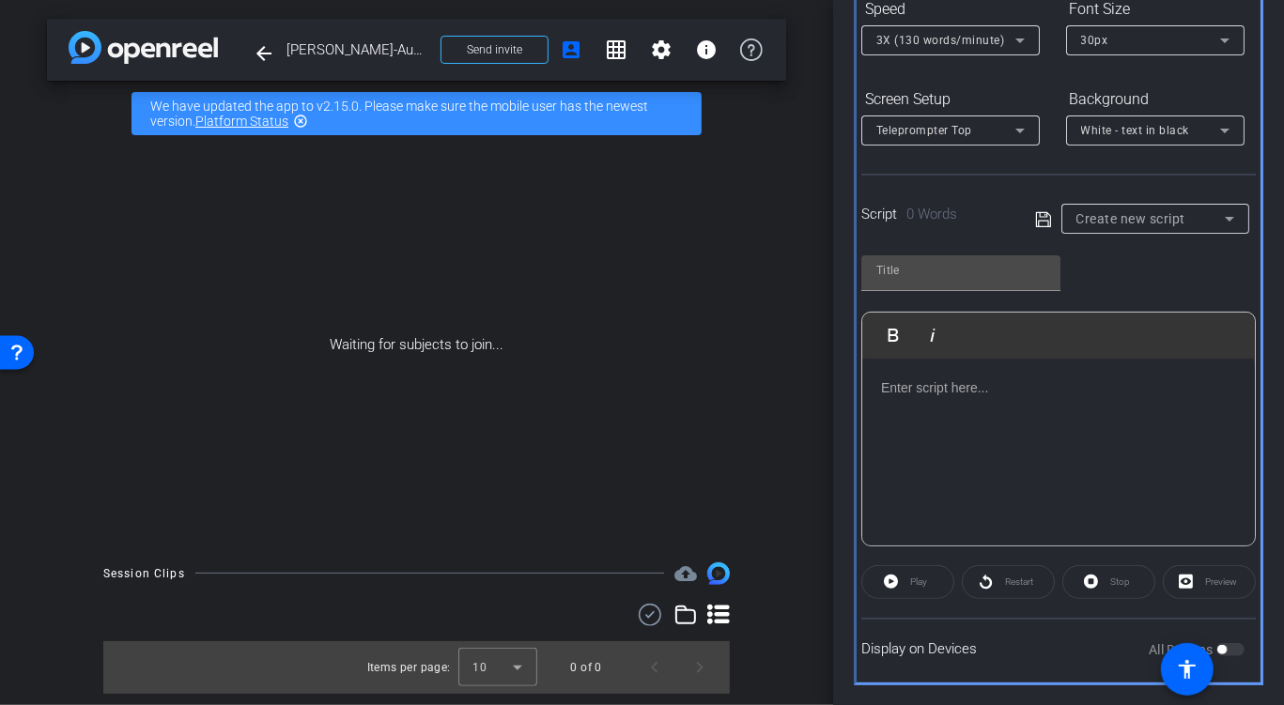
scroll to position [191, 0]
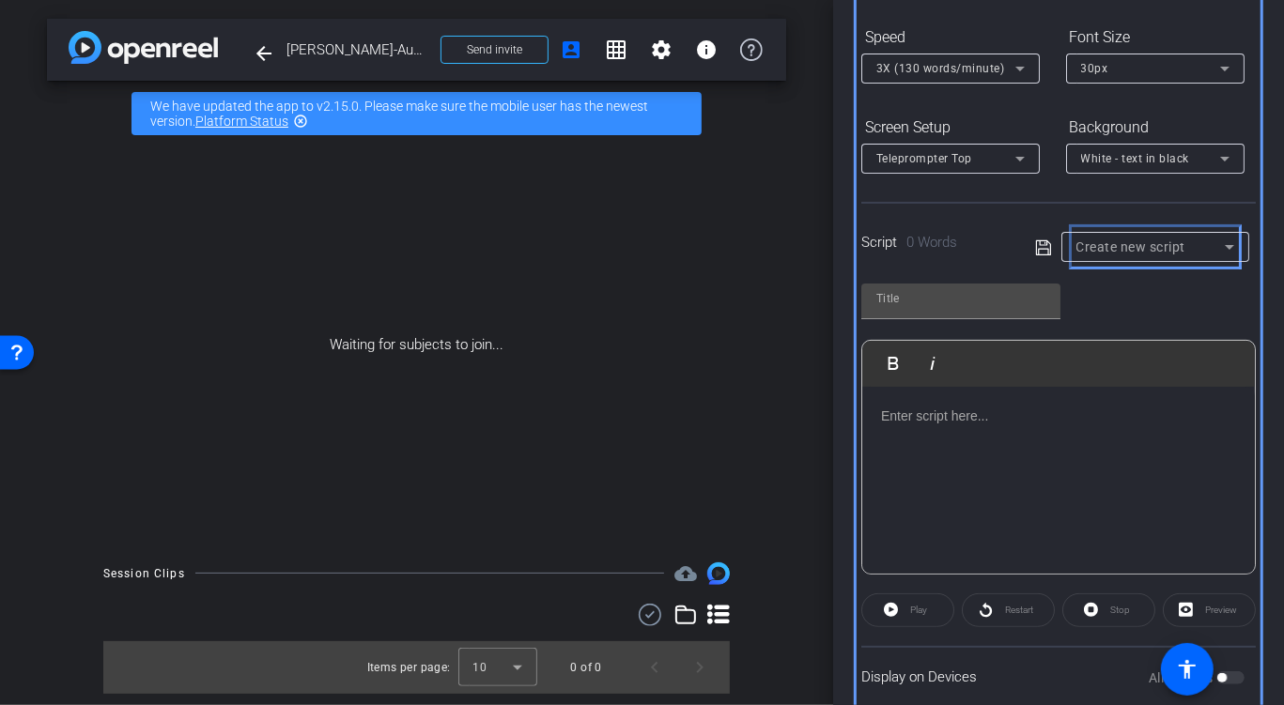
click at [1128, 241] on span "Create new script" at bounding box center [1131, 247] width 110 height 15
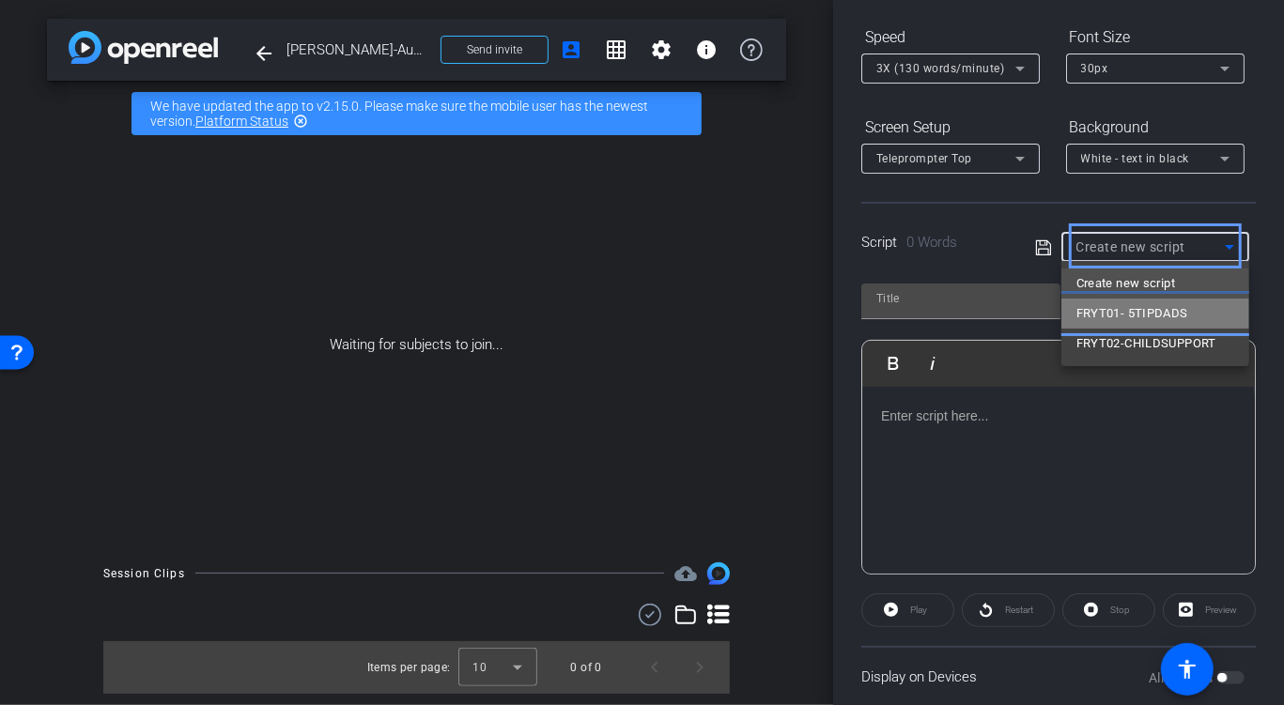
click at [1128, 323] on span "FRYT01- 5TIPDADS" at bounding box center [1132, 313] width 112 height 23
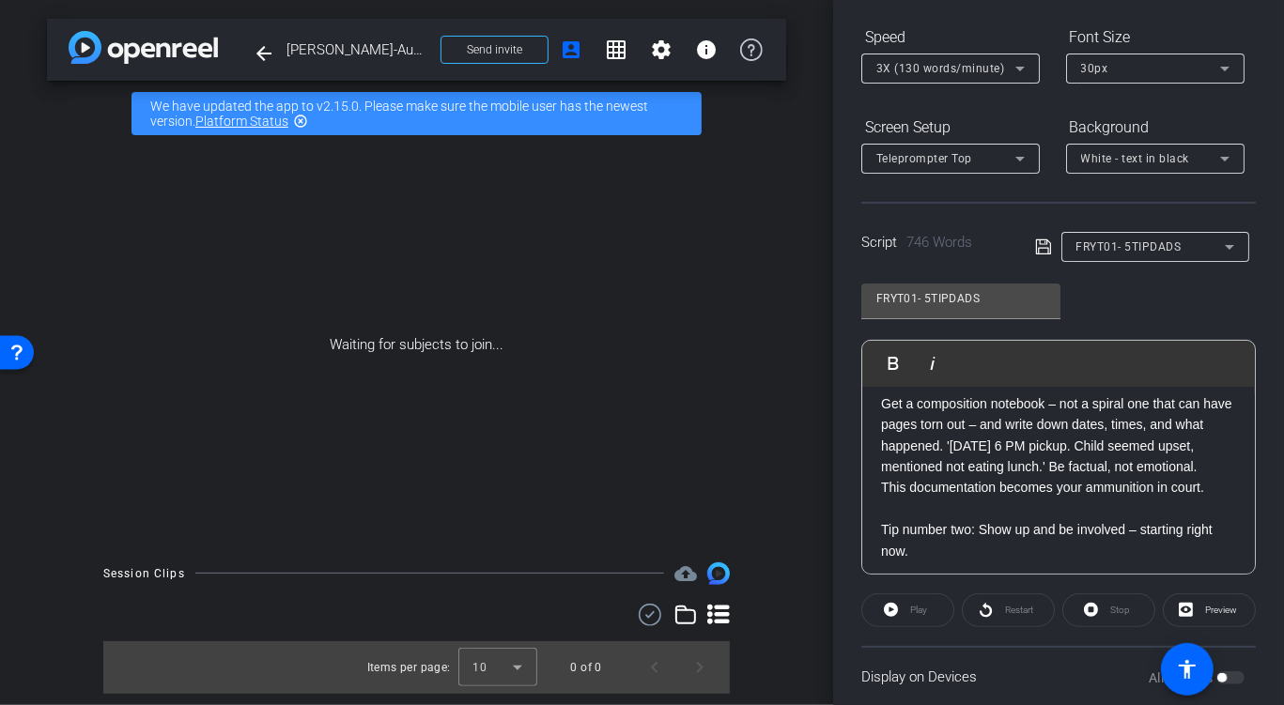
scroll to position [0, 0]
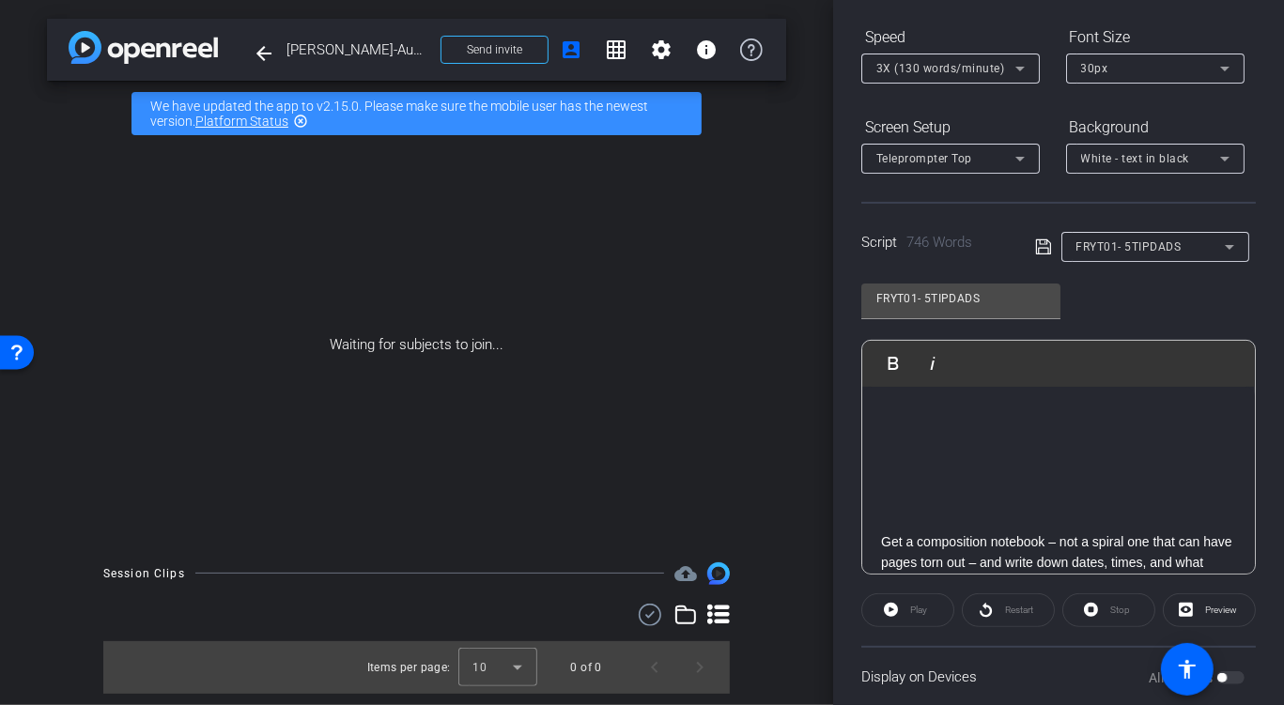
click at [898, 539] on p "Get a composition notebook – not a spiral one that can have pages torn out – an…" at bounding box center [1058, 574] width 355 height 85
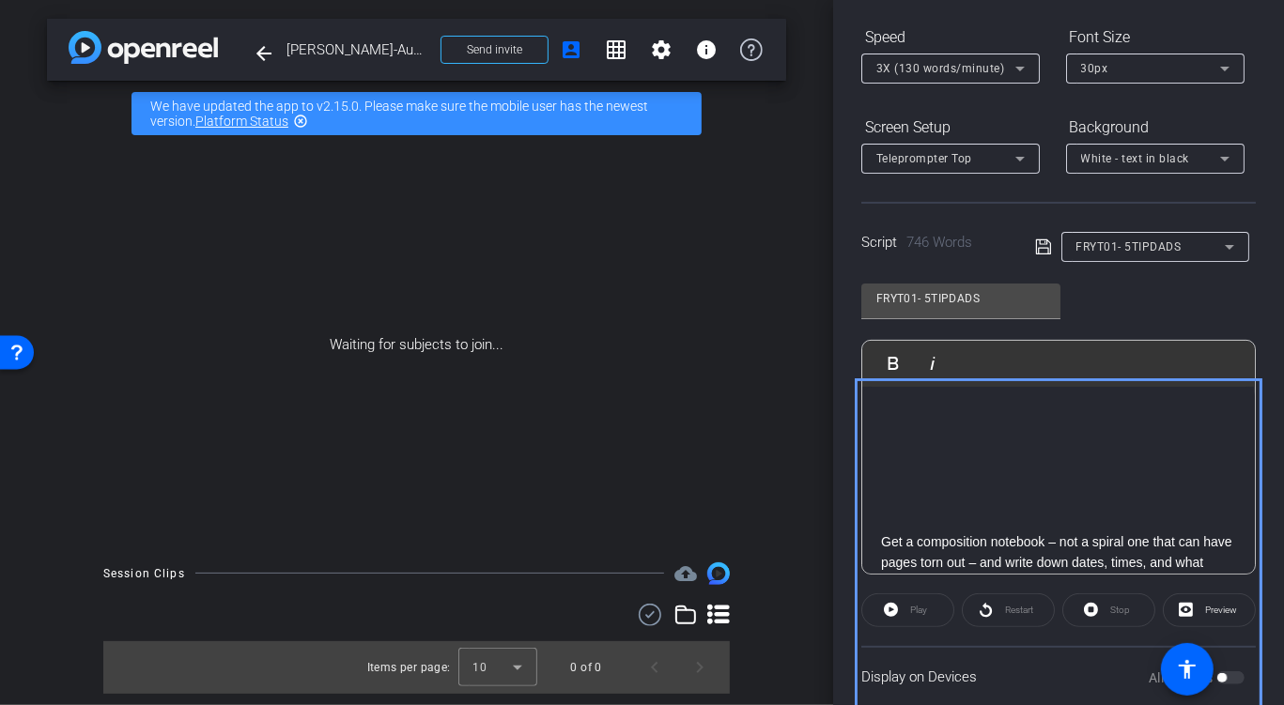
click at [1101, 305] on div "FRYT01- 5TIPDADS Play Play from this location Play Selected Play and display th…" at bounding box center [1058, 422] width 395 height 305
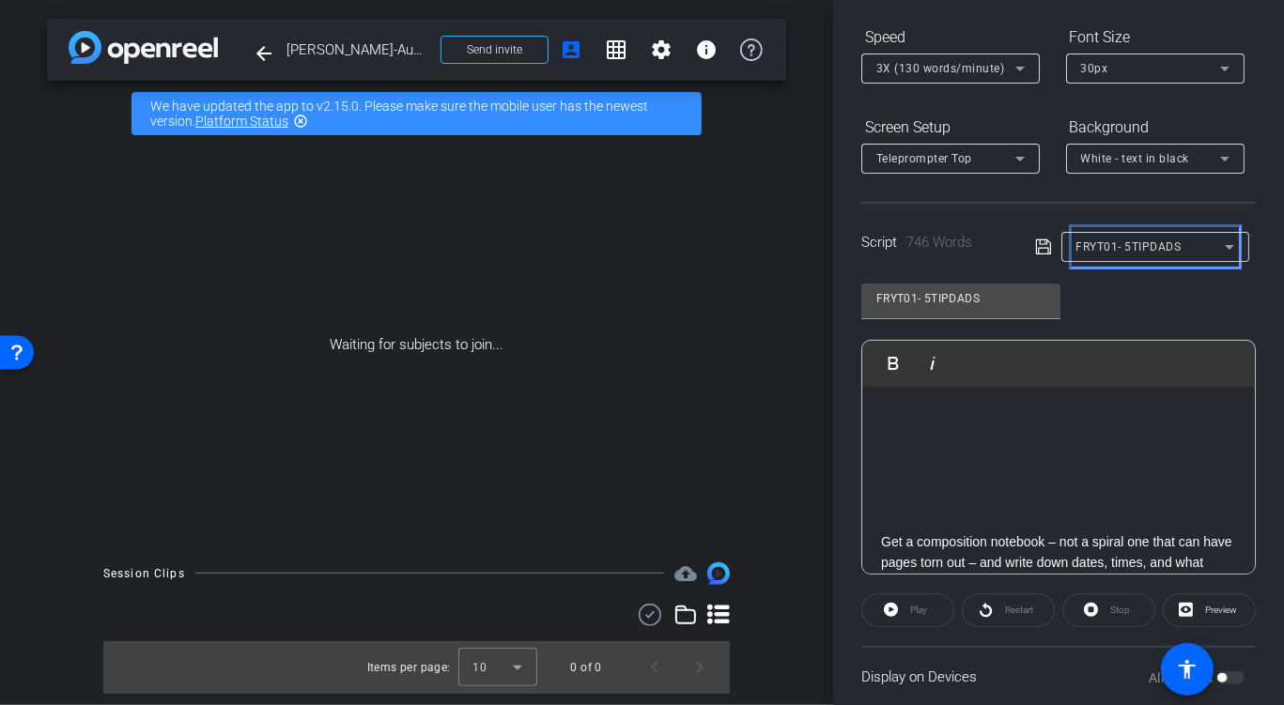
click at [1116, 244] on span "FRYT01- 5TIPDADS" at bounding box center [1128, 246] width 105 height 13
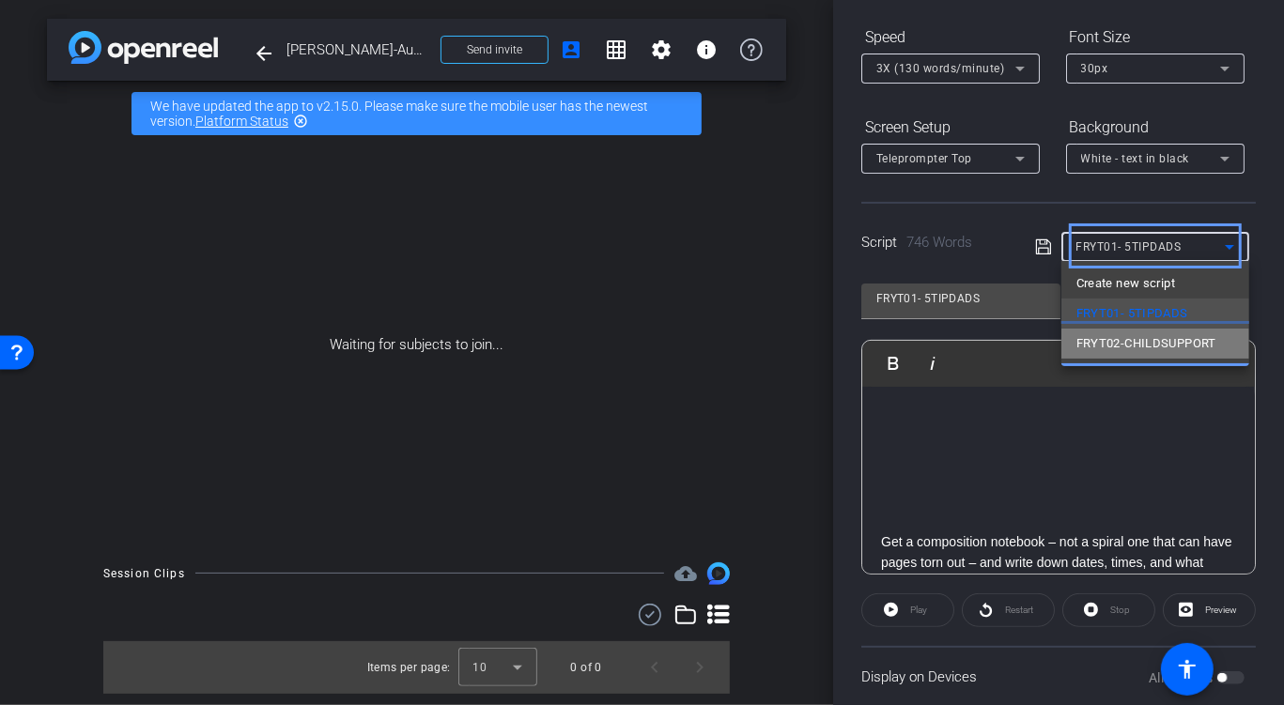
click at [1102, 347] on span "FRYT02-CHILDSUPPORT" at bounding box center [1146, 344] width 140 height 23
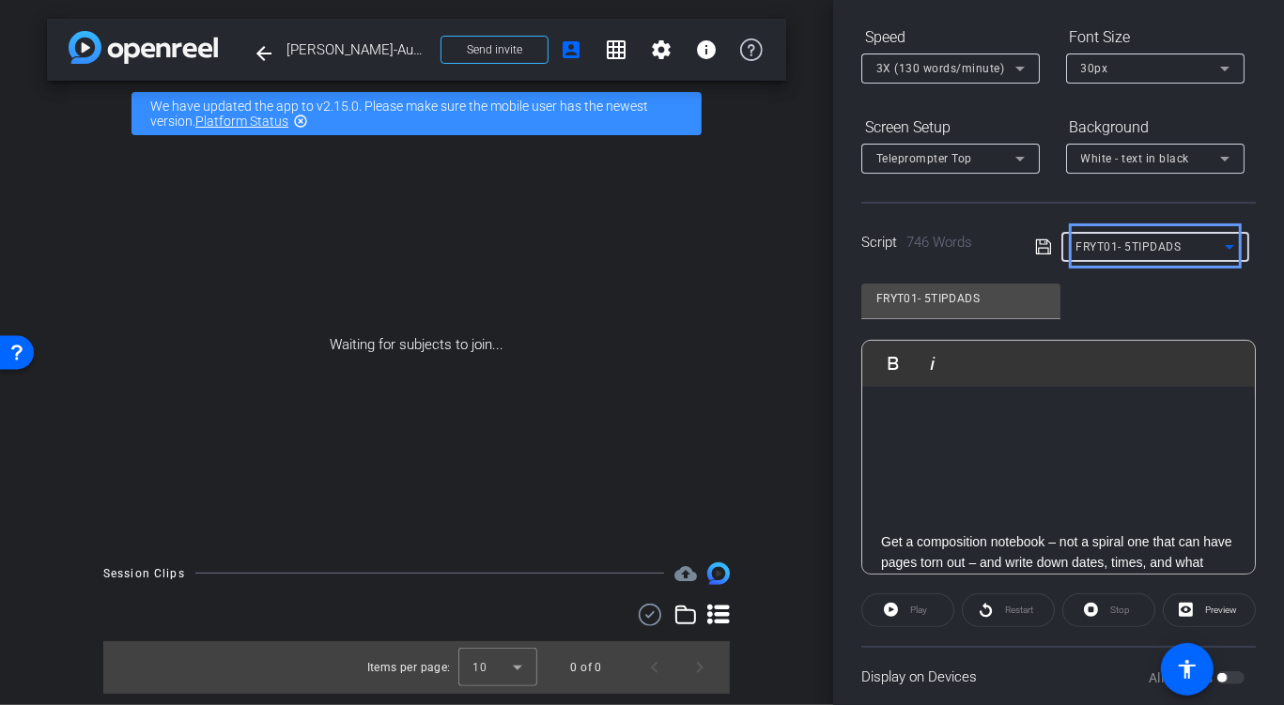
type input "FRYT02-CHILDSUPPORT"
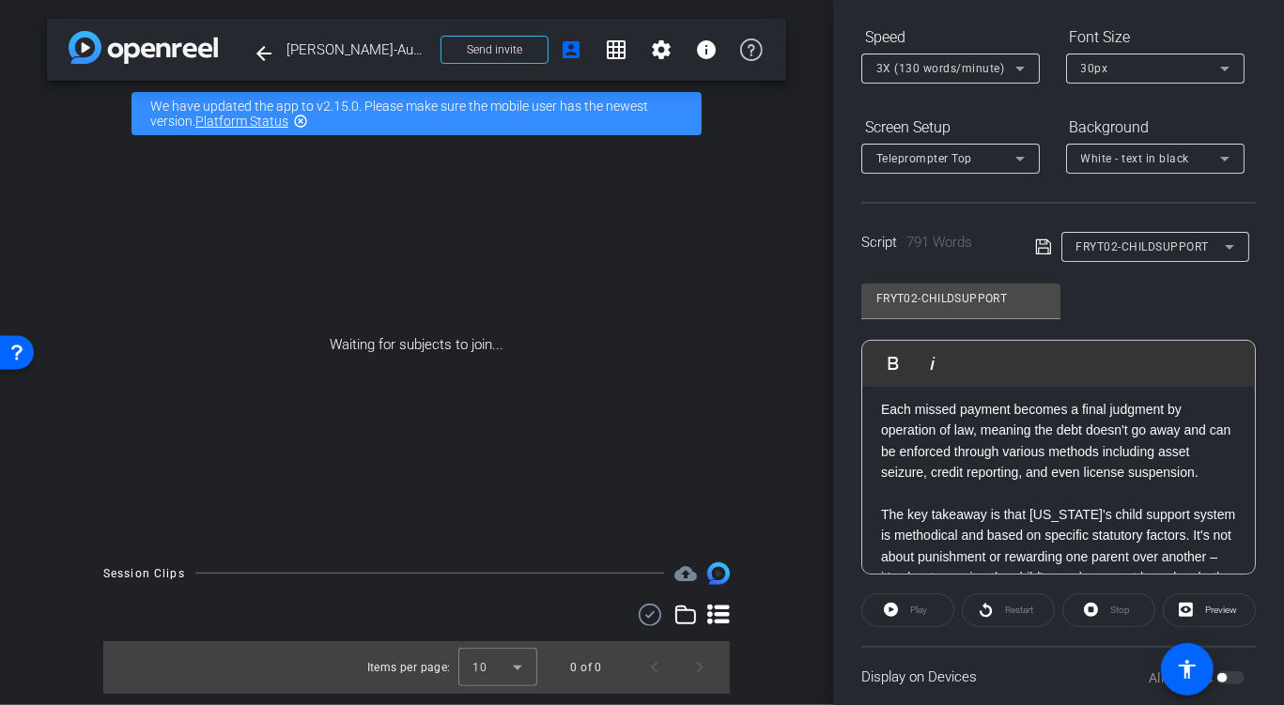
click at [1002, 453] on p "Each missed payment becomes a final judgment by operation of law, meaning the d…" at bounding box center [1058, 441] width 355 height 85
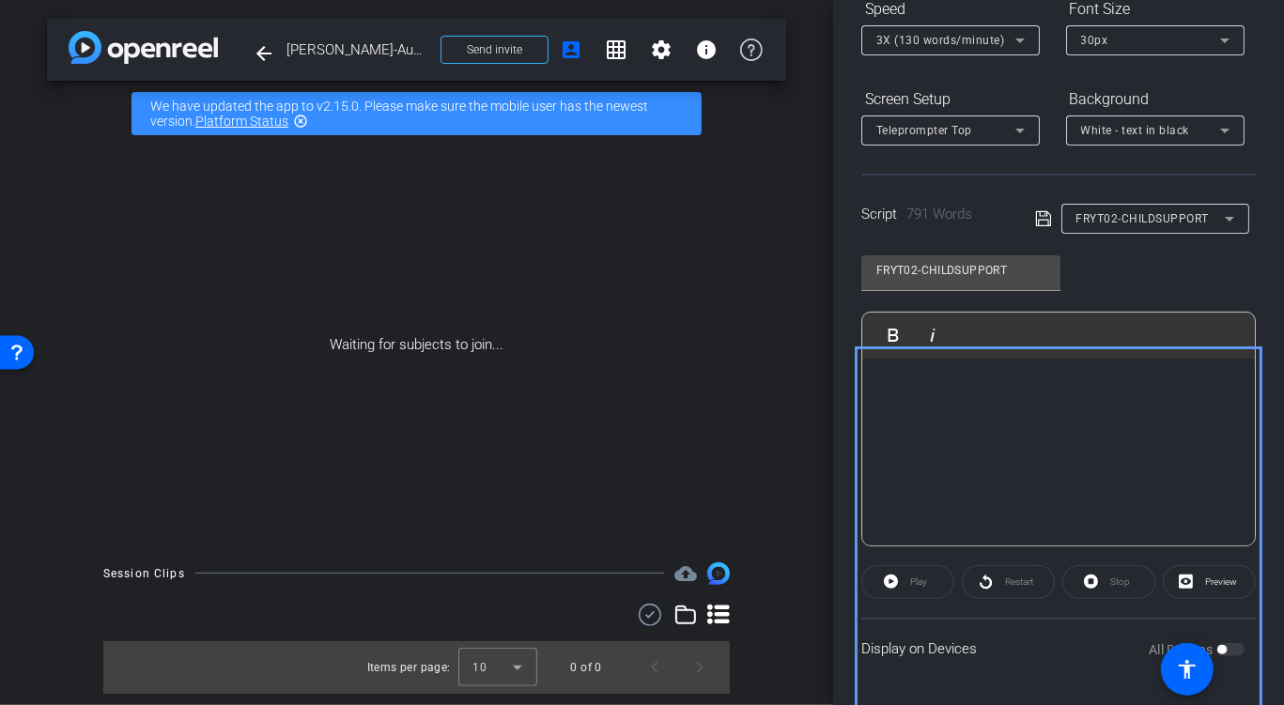
scroll to position [31, 0]
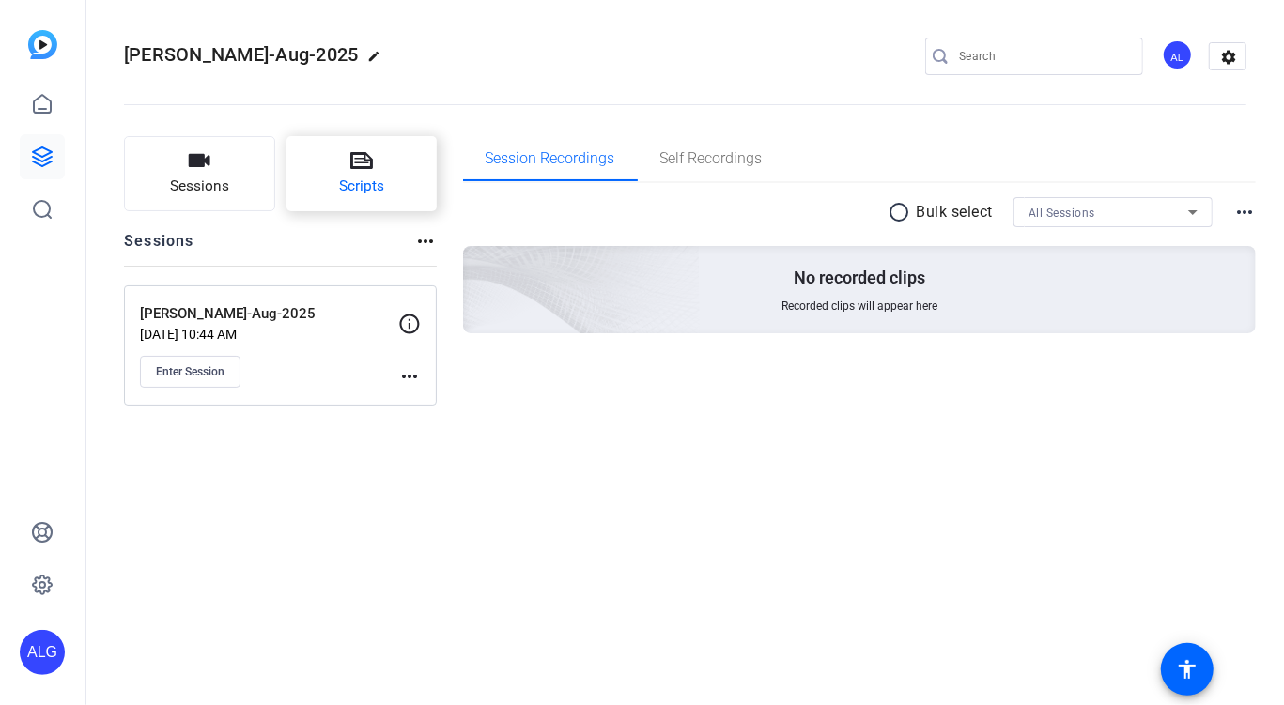
click at [355, 164] on icon at bounding box center [361, 160] width 23 height 23
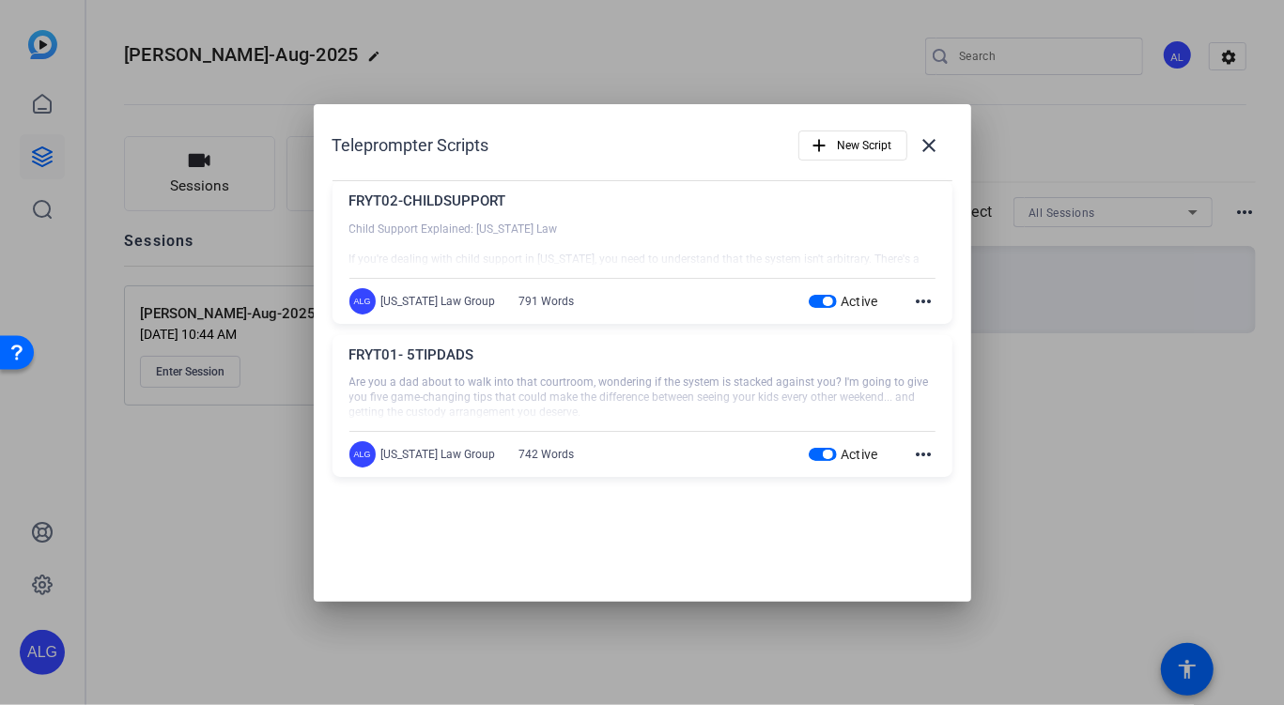
click at [917, 451] on mat-icon "more_horiz" at bounding box center [924, 454] width 23 height 23
click at [932, 477] on span "Edit" at bounding box center [965, 482] width 75 height 23
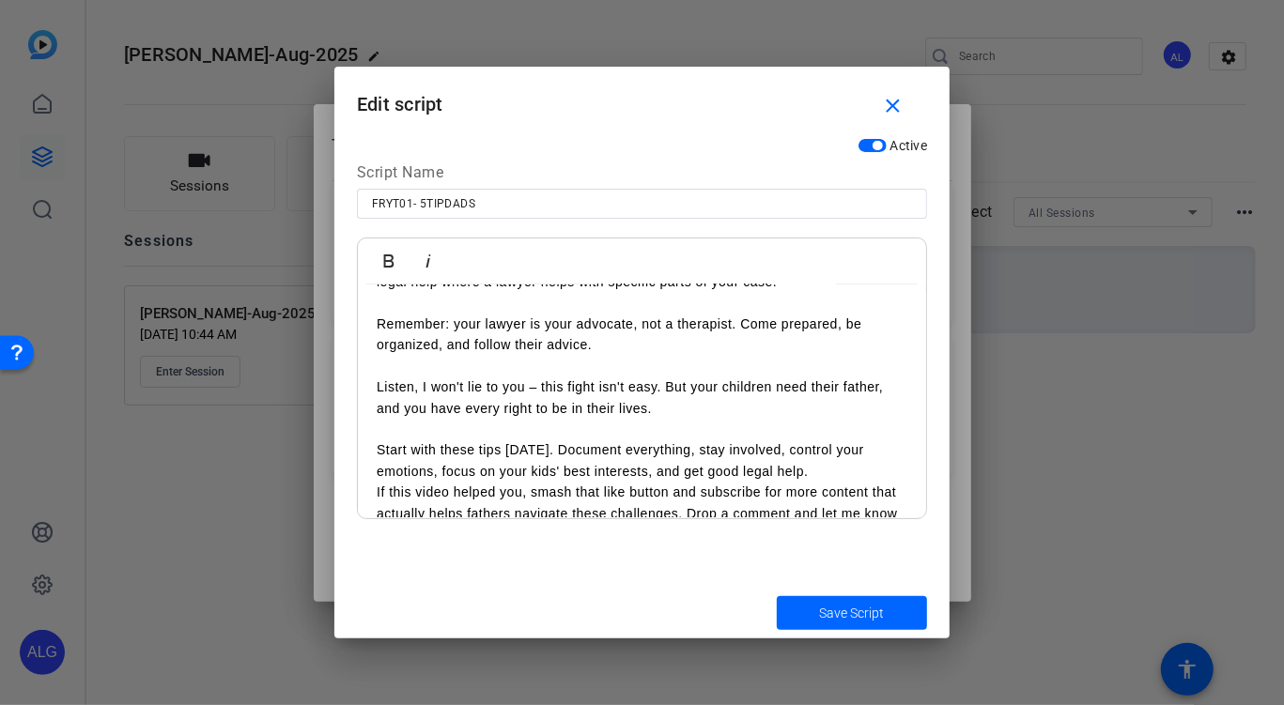
scroll to position [770, 0]
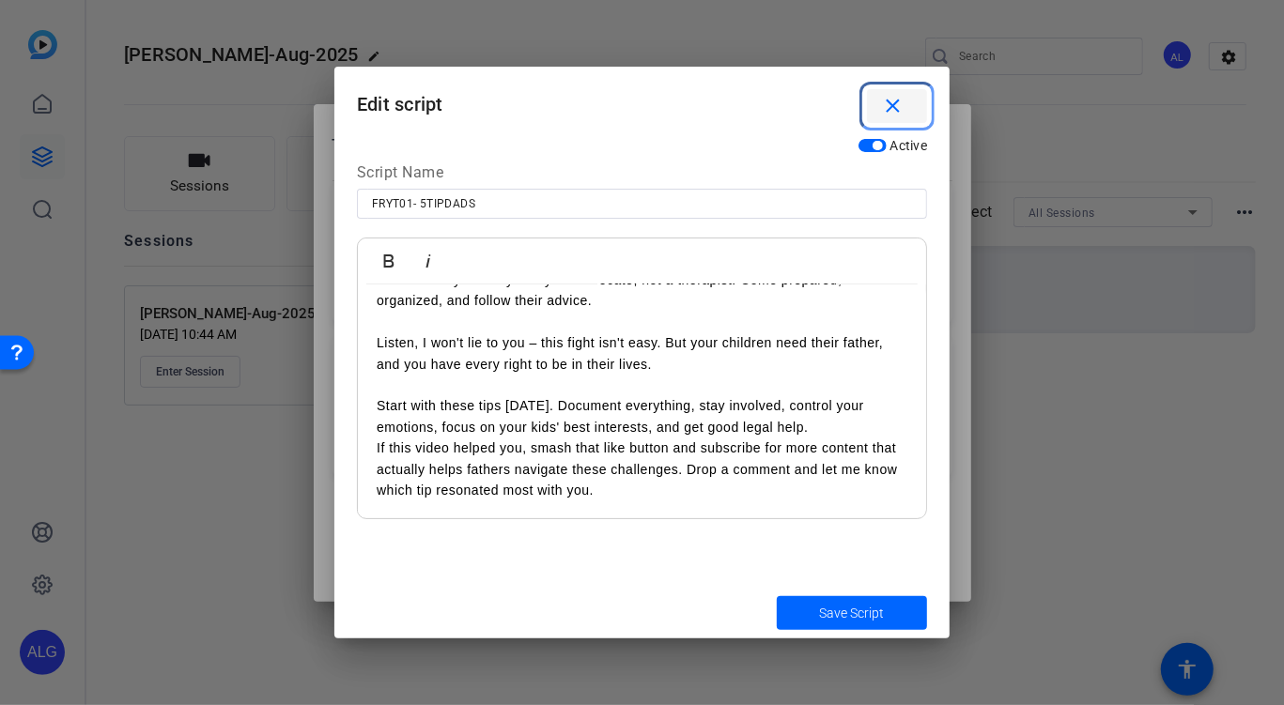
click at [892, 101] on mat-icon "close" at bounding box center [893, 106] width 23 height 23
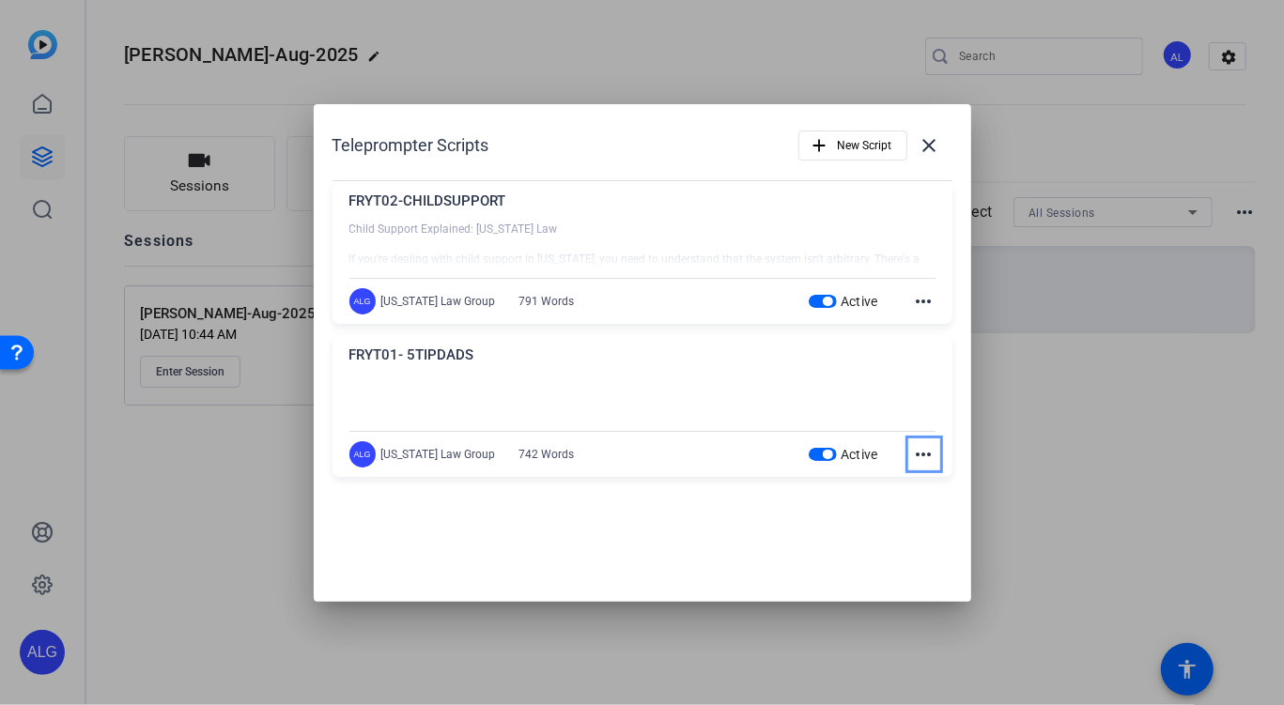
click at [921, 453] on mat-icon "more_horiz" at bounding box center [924, 454] width 23 height 23
click at [931, 486] on span "Edit" at bounding box center [965, 482] width 75 height 23
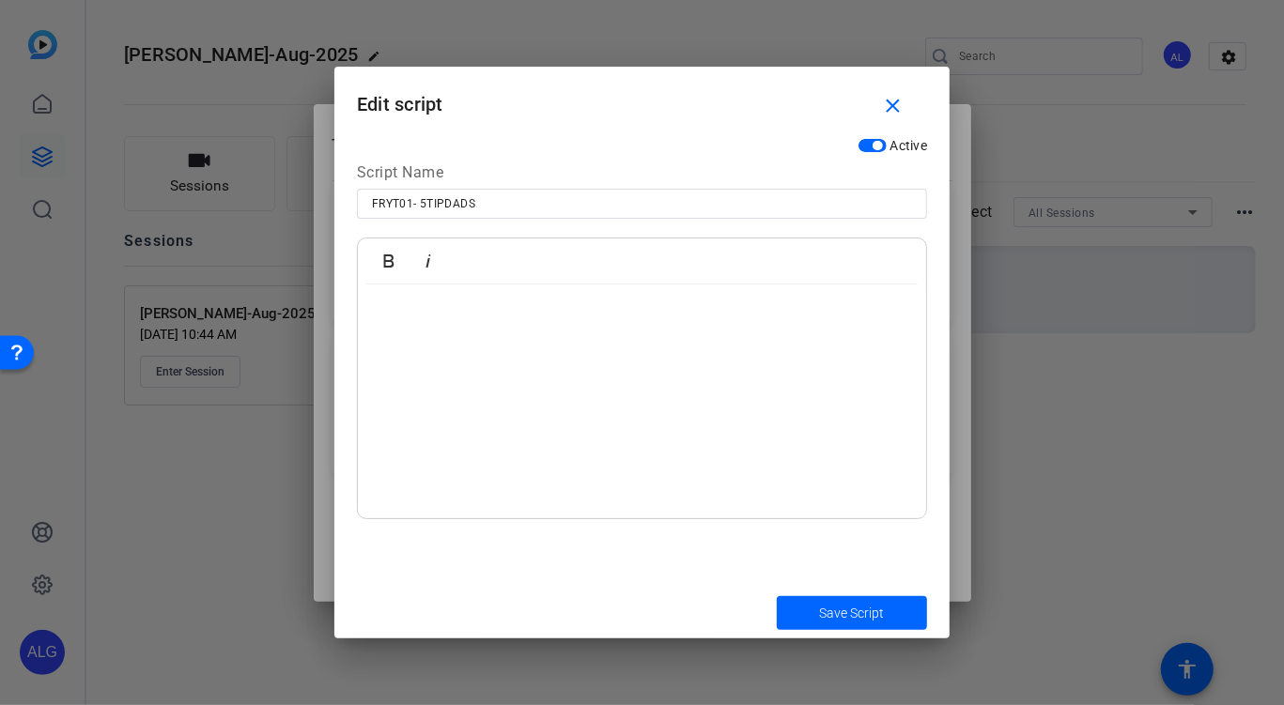
click at [564, 365] on p at bounding box center [642, 356] width 531 height 21
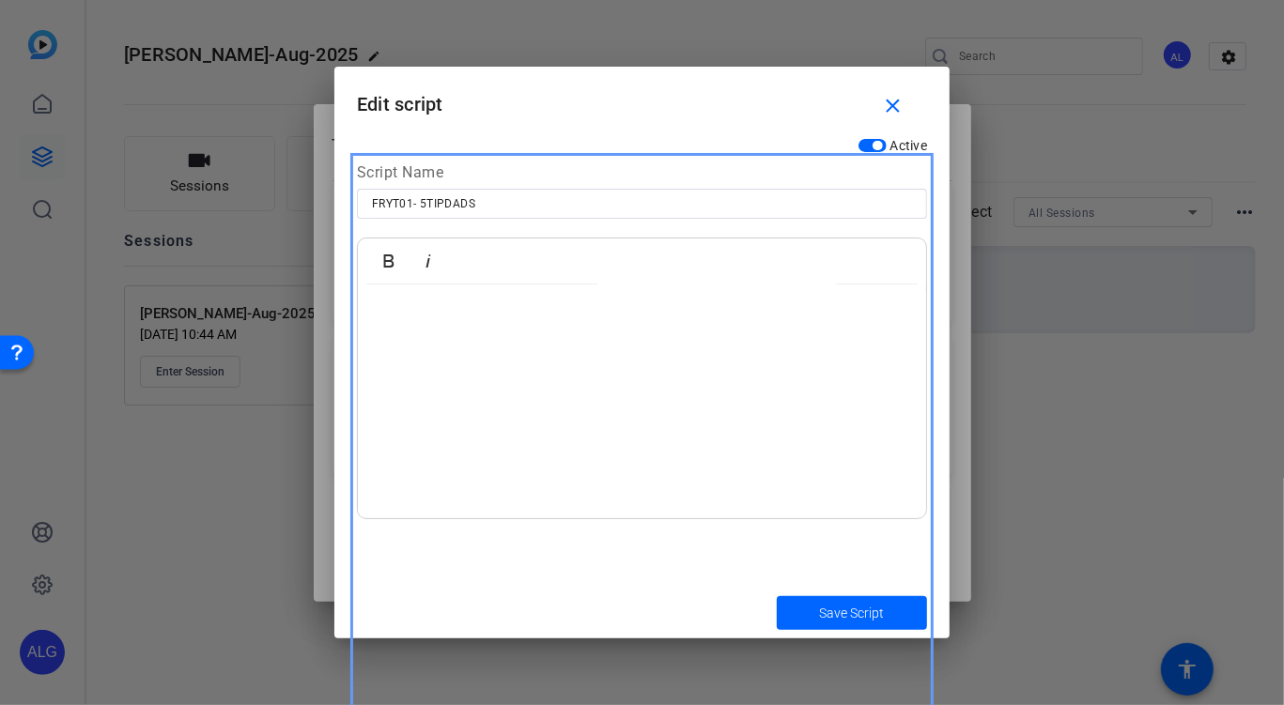
scroll to position [0, 0]
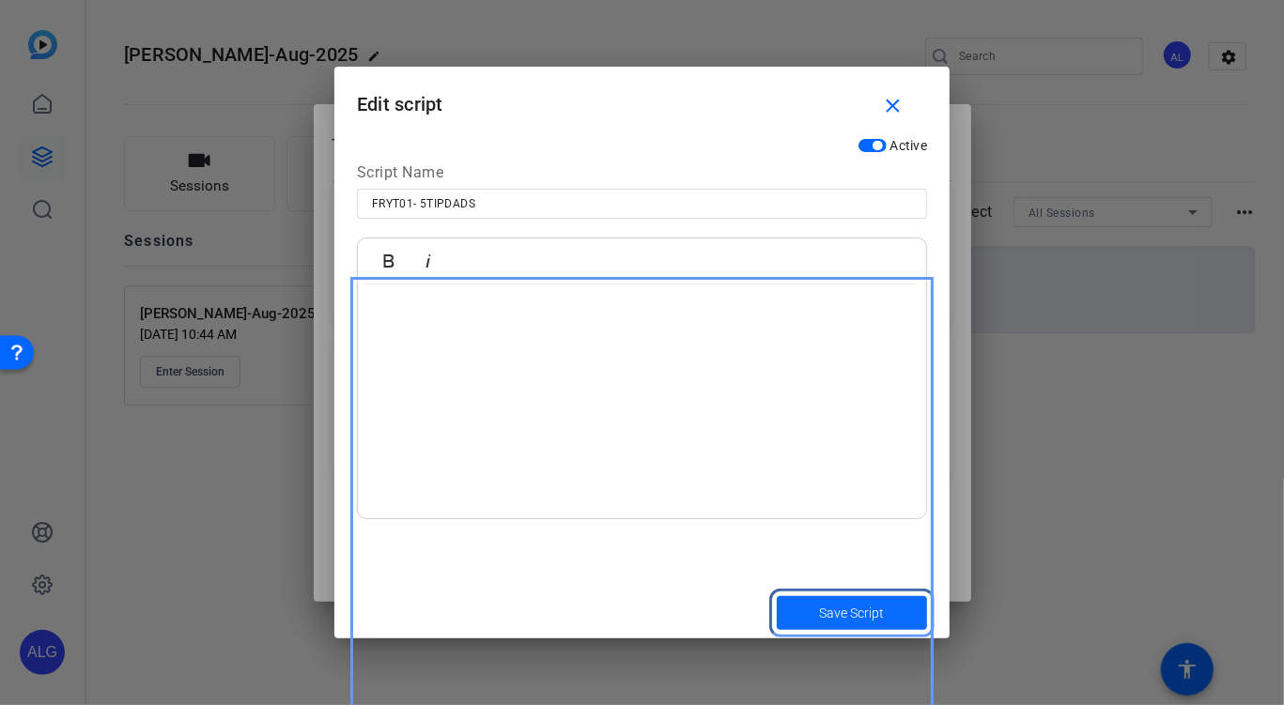
click at [815, 604] on span "submit" at bounding box center [852, 613] width 150 height 45
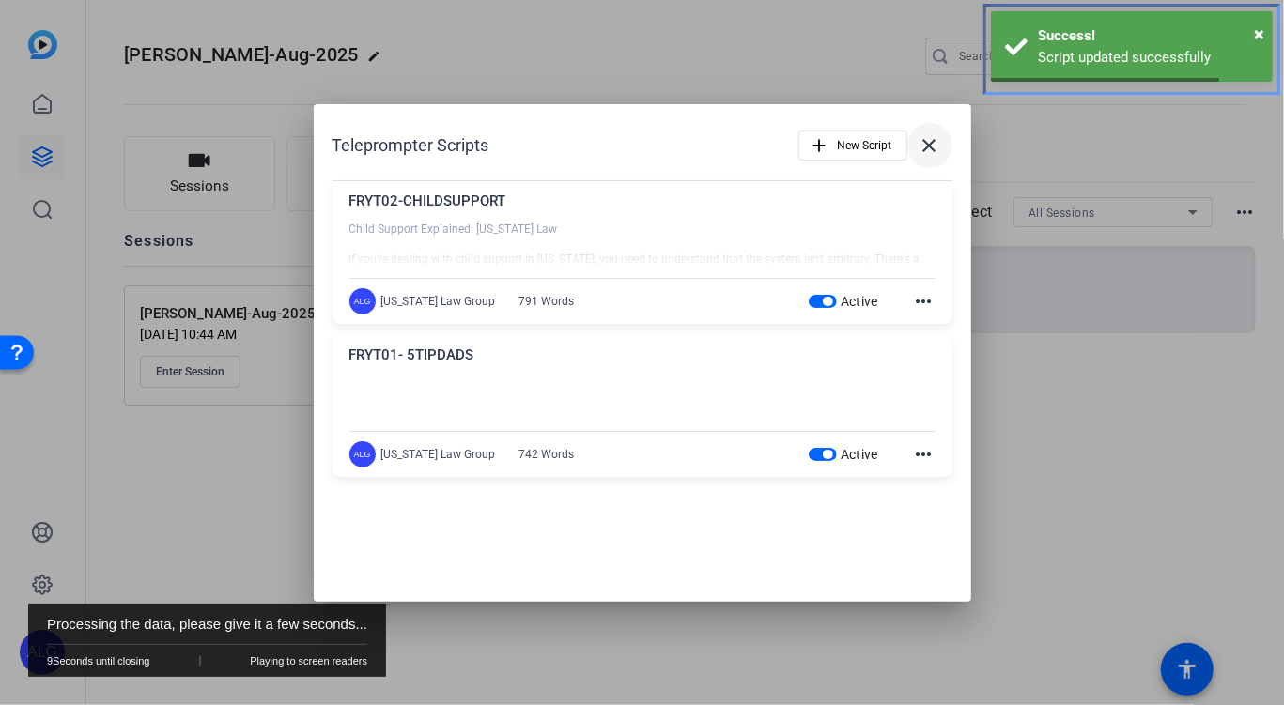
click at [921, 154] on mat-icon "close" at bounding box center [930, 145] width 23 height 23
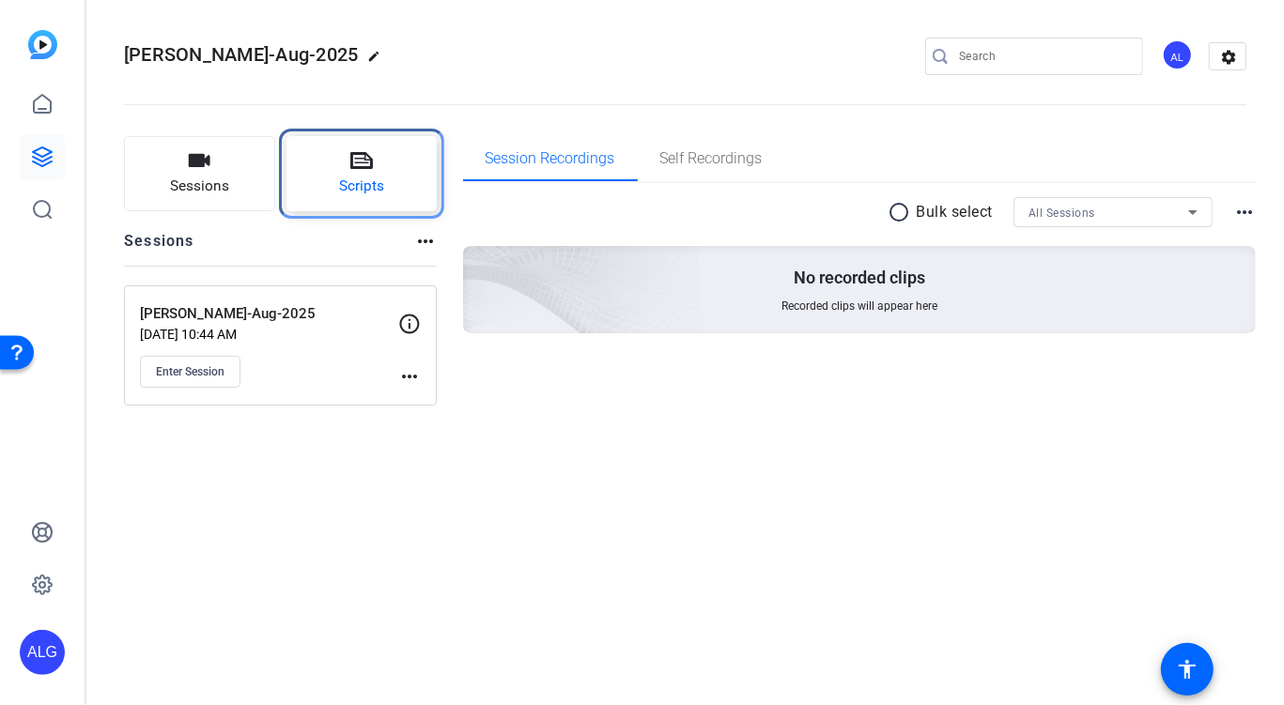
click at [407, 148] on button "Scripts" at bounding box center [361, 173] width 151 height 75
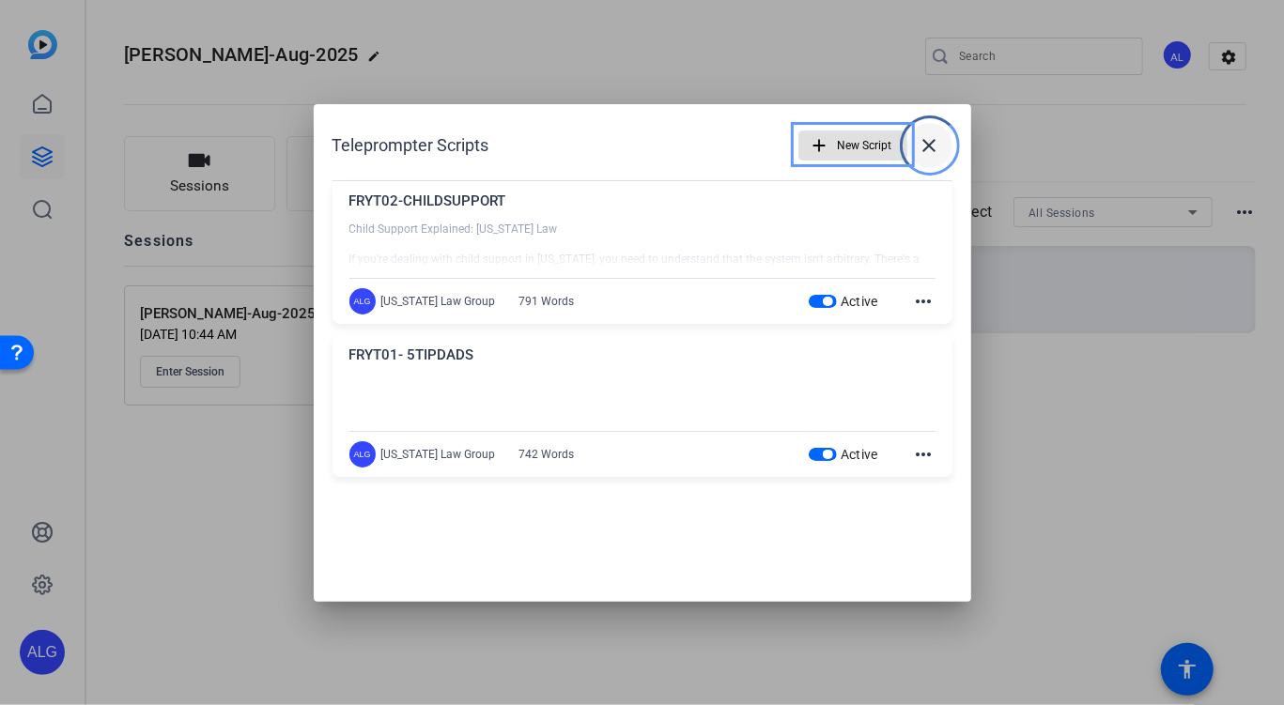
click at [932, 145] on mat-icon "close" at bounding box center [930, 145] width 23 height 23
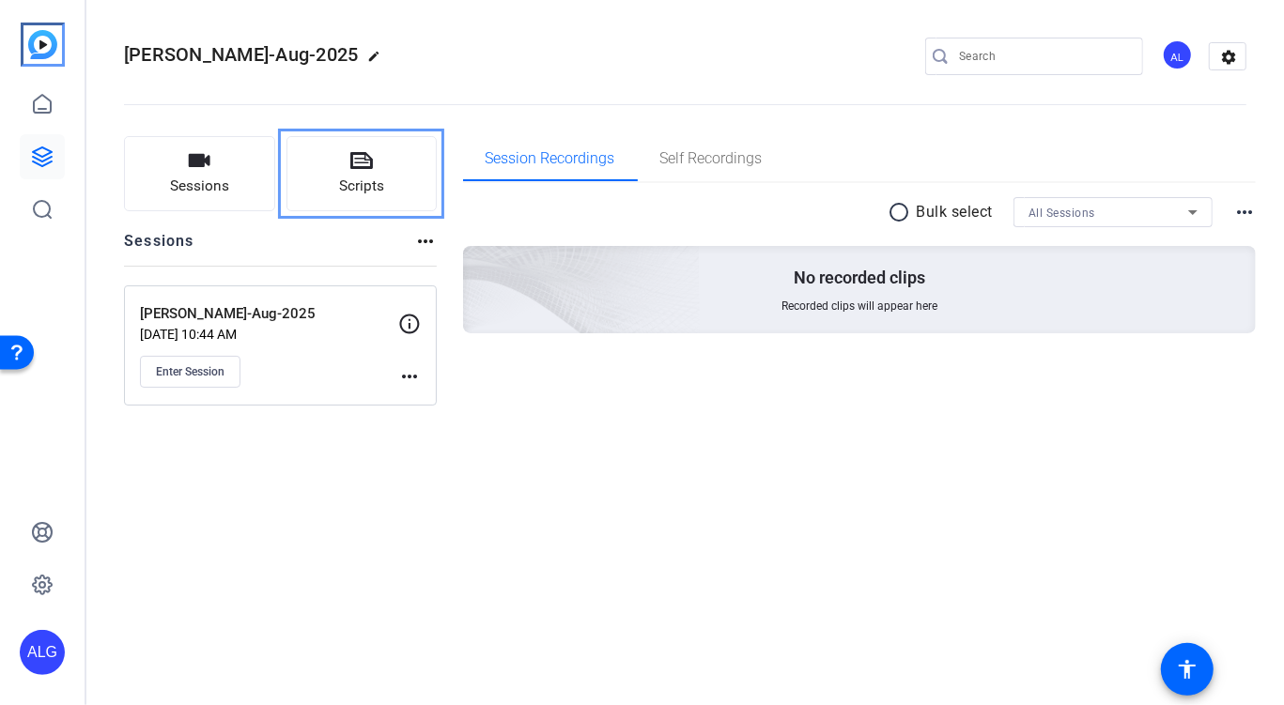
click at [36, 46] on img "Openreel" at bounding box center [42, 44] width 29 height 29
